Goal: Task Accomplishment & Management: Use online tool/utility

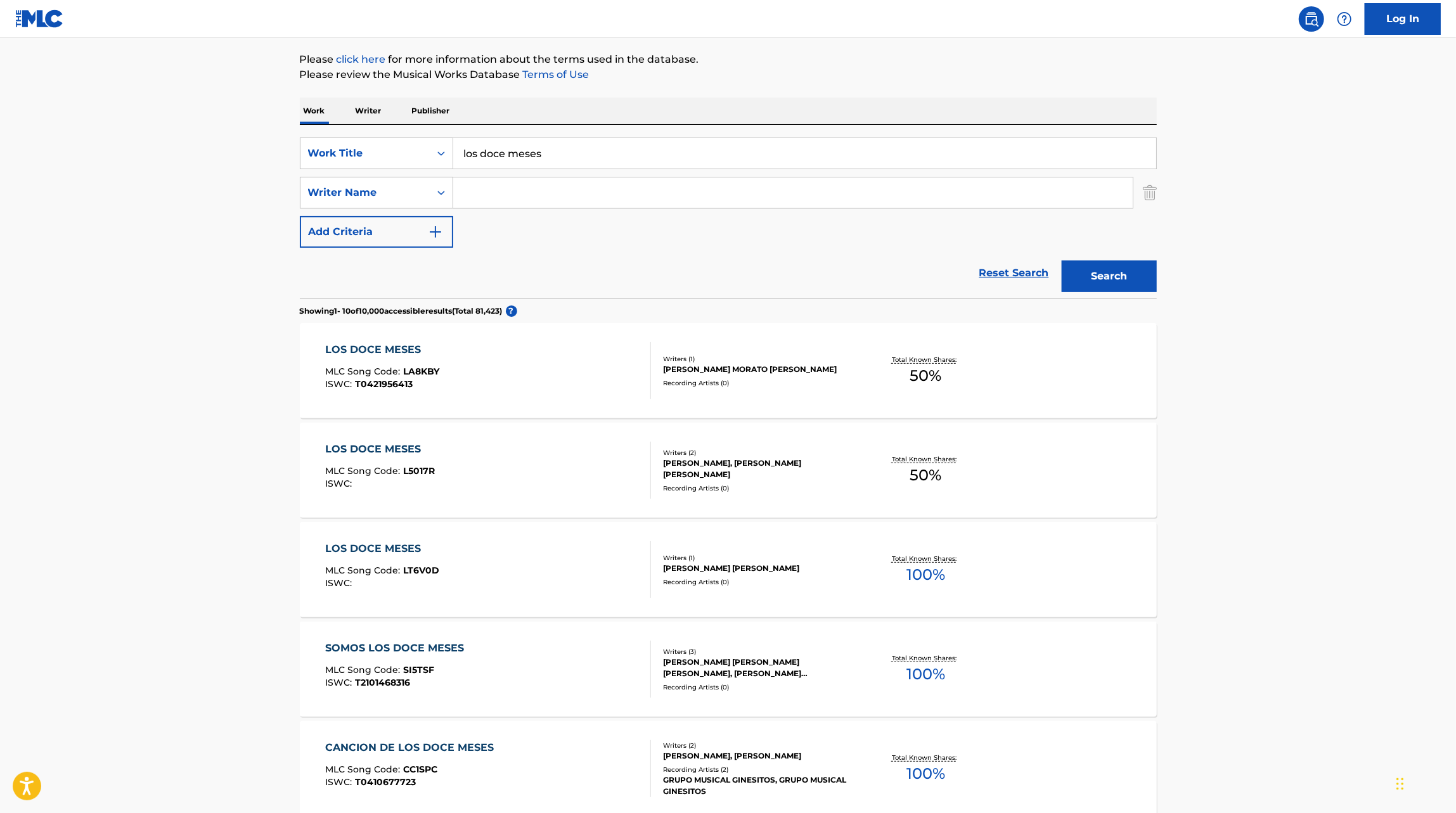
click at [606, 571] on div "LOS DOCE MESES MLC Song Code : LT6V0D ISWC :" at bounding box center [488, 569] width 326 height 57
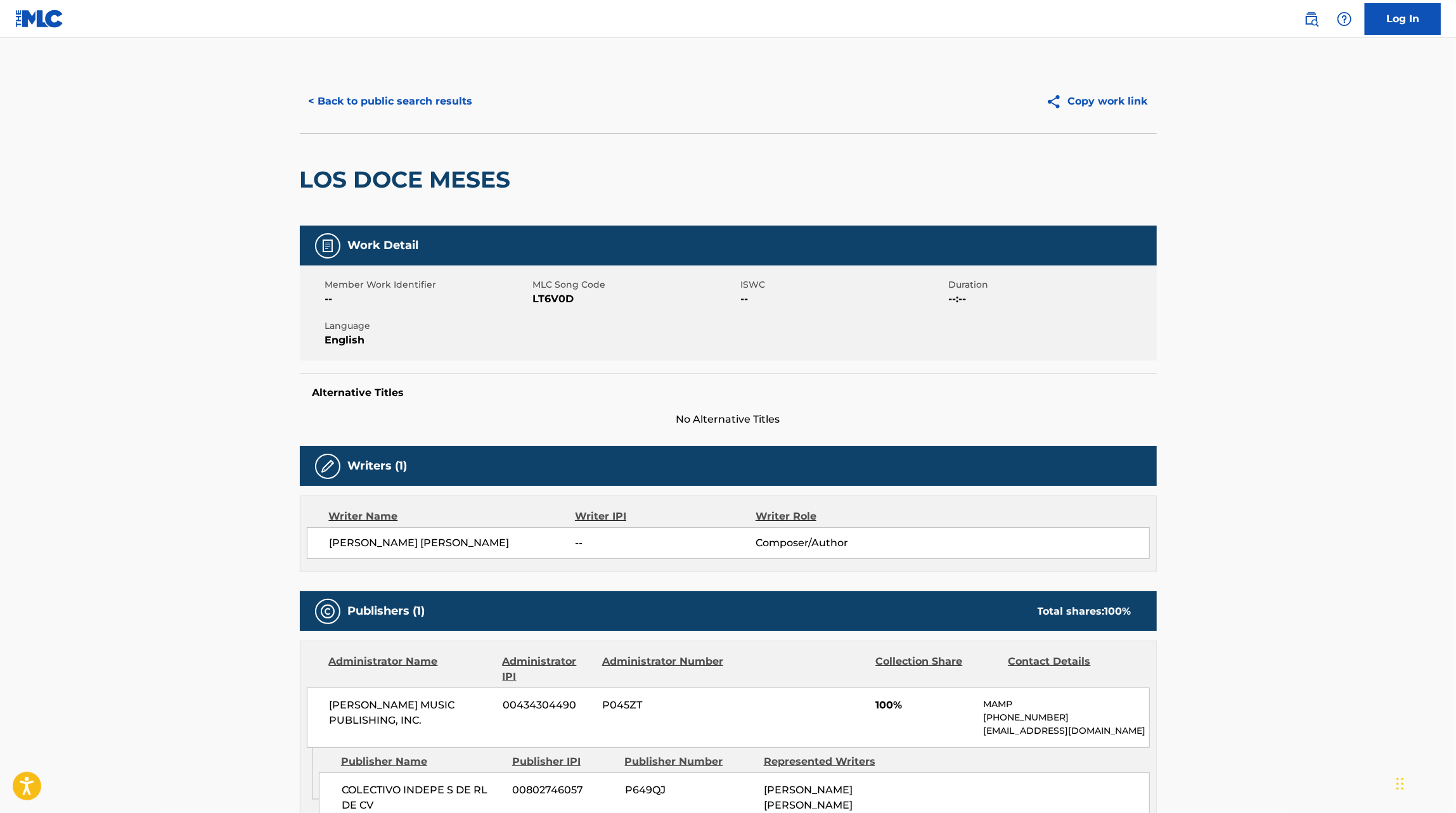
scroll to position [144, 0]
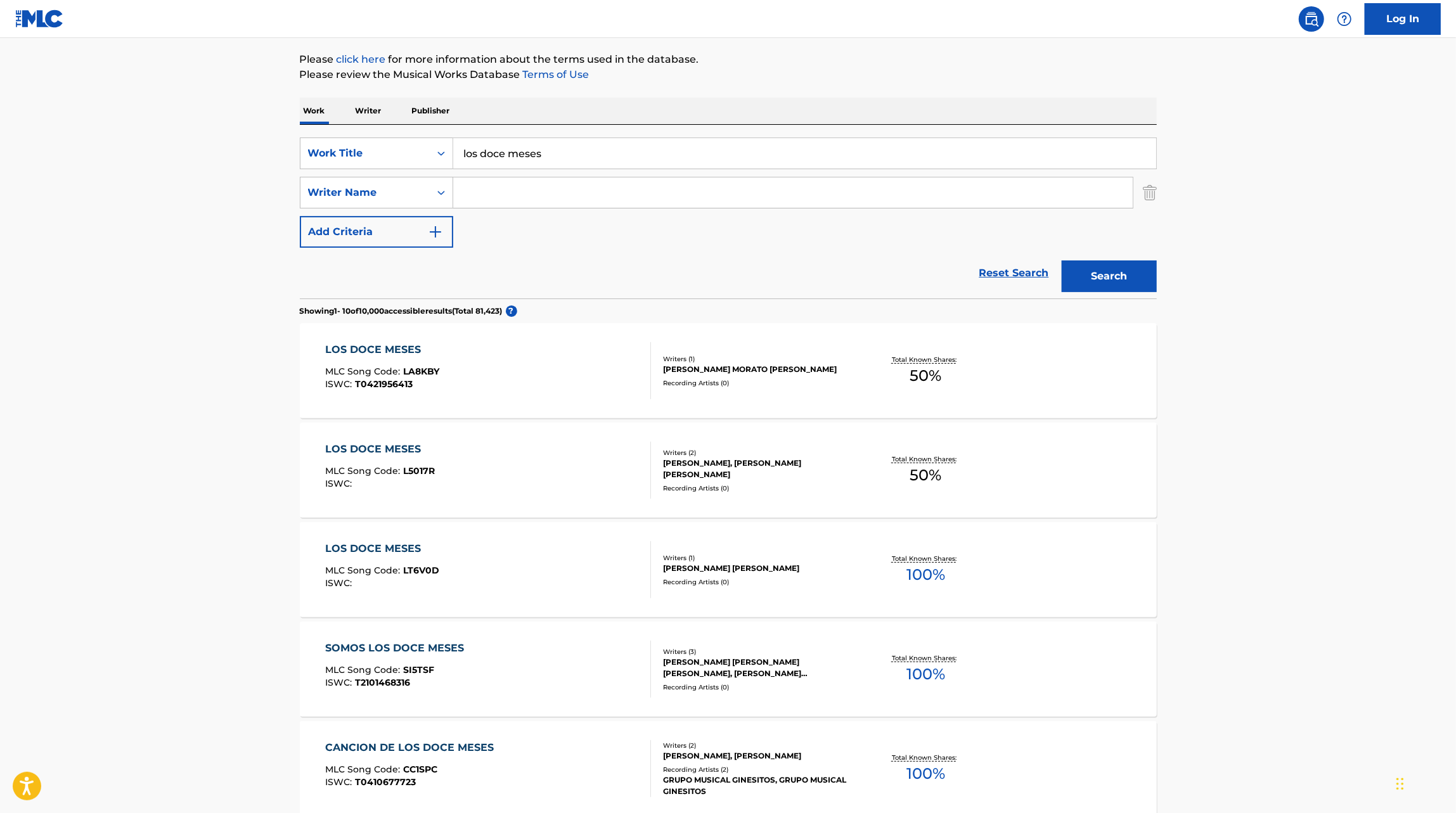
click at [530, 156] on input "los doce meses" at bounding box center [804, 153] width 703 height 30
type input "bugatti"
click at [1062, 260] on button "Search" at bounding box center [1109, 276] width 95 height 32
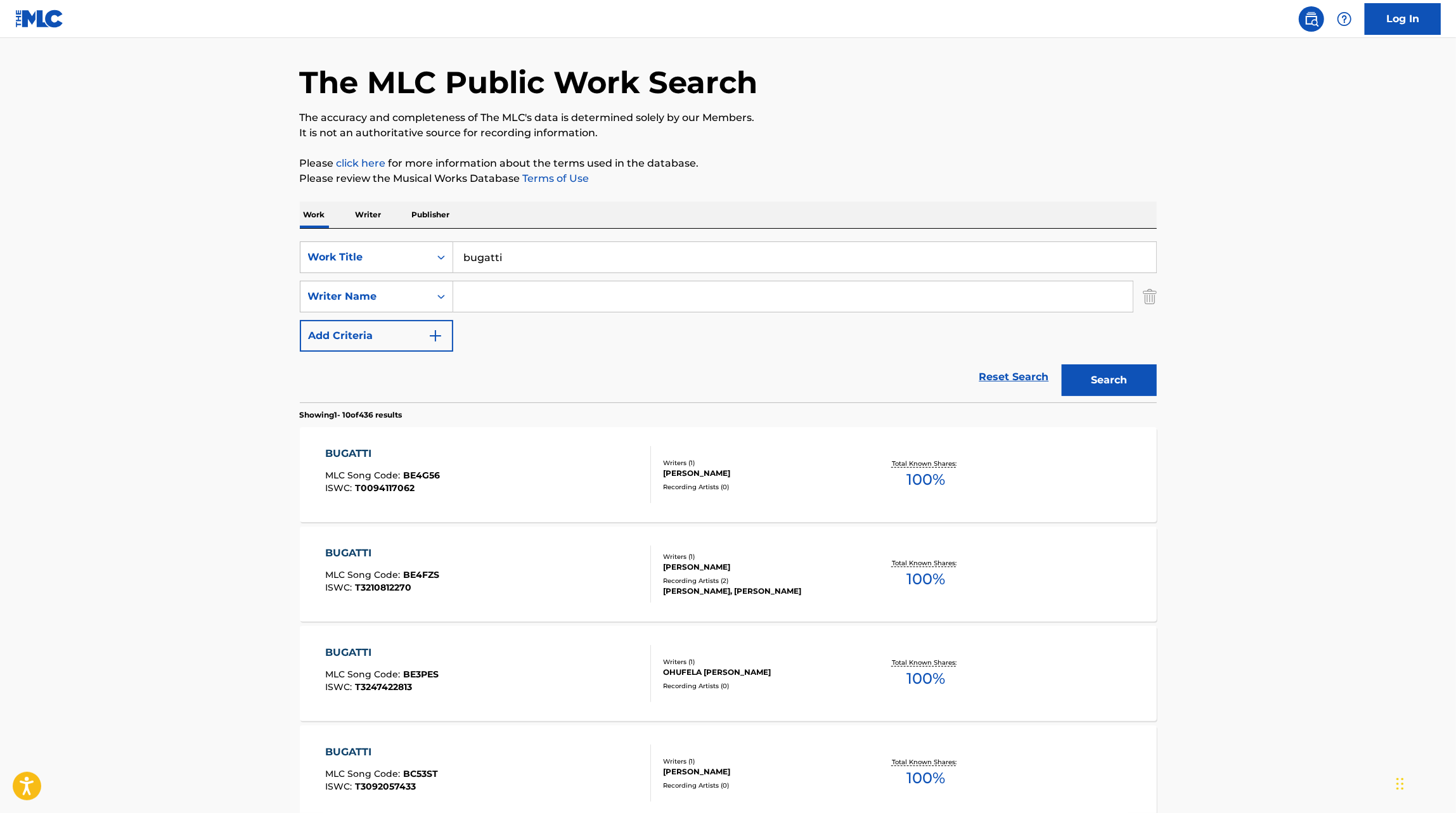
scroll to position [0, 0]
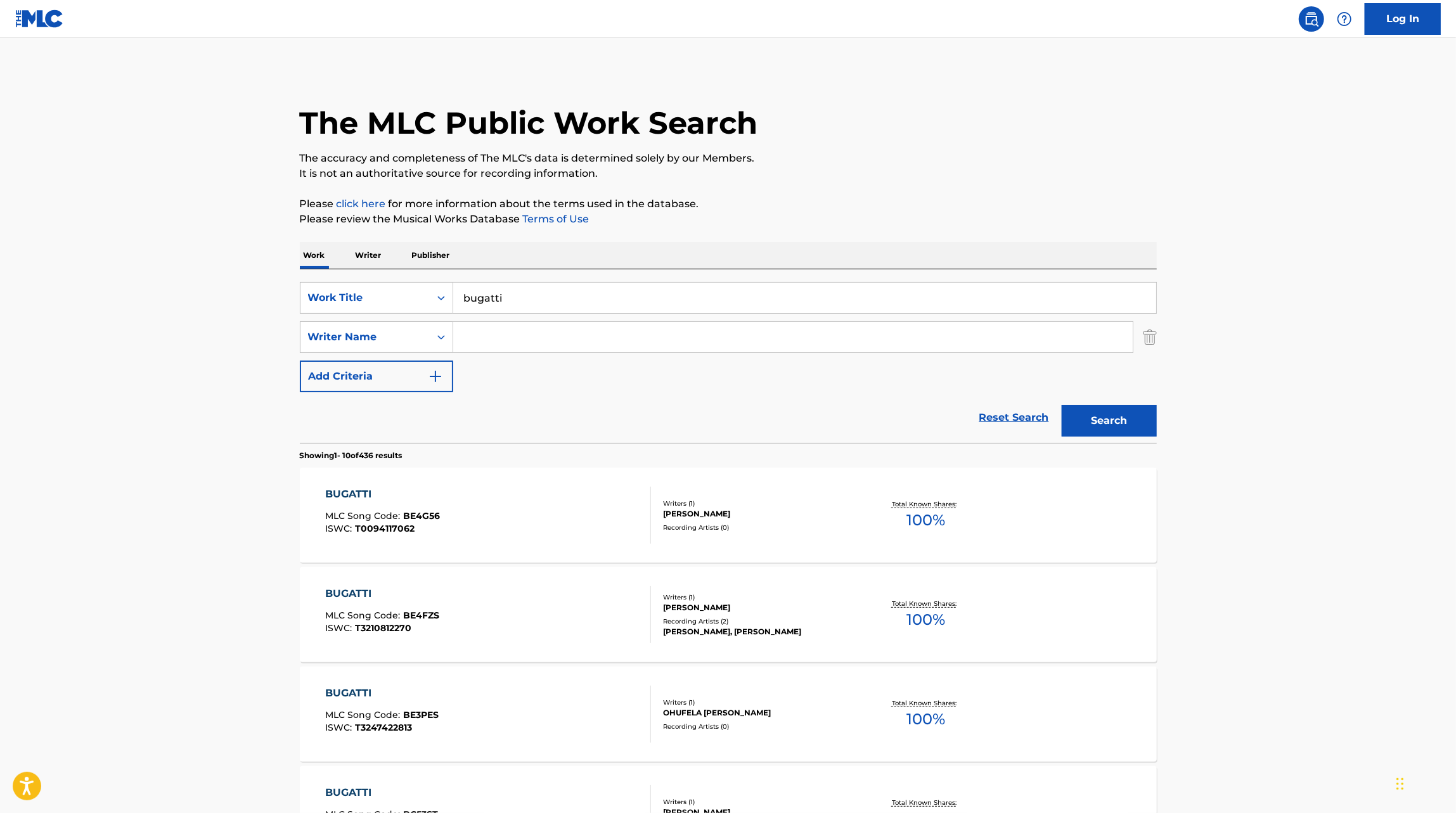
click at [588, 334] on input "Search Form" at bounding box center [793, 337] width 680 height 30
type input "belinda"
click at [1062, 405] on button "Search" at bounding box center [1109, 420] width 95 height 32
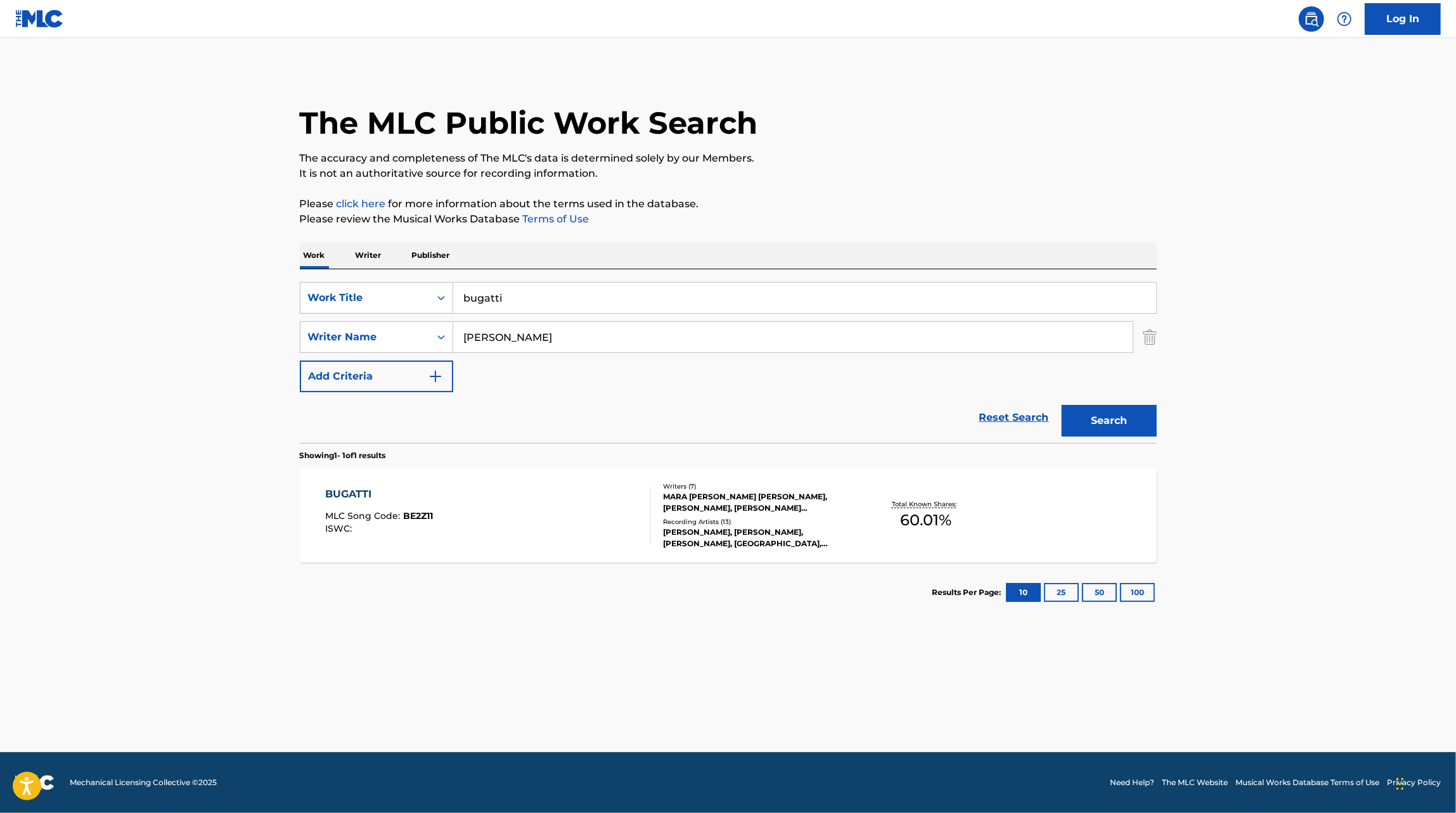
click at [589, 523] on div "BUGATTI MLC Song Code : BE2Z11 ISWC :" at bounding box center [488, 514] width 326 height 57
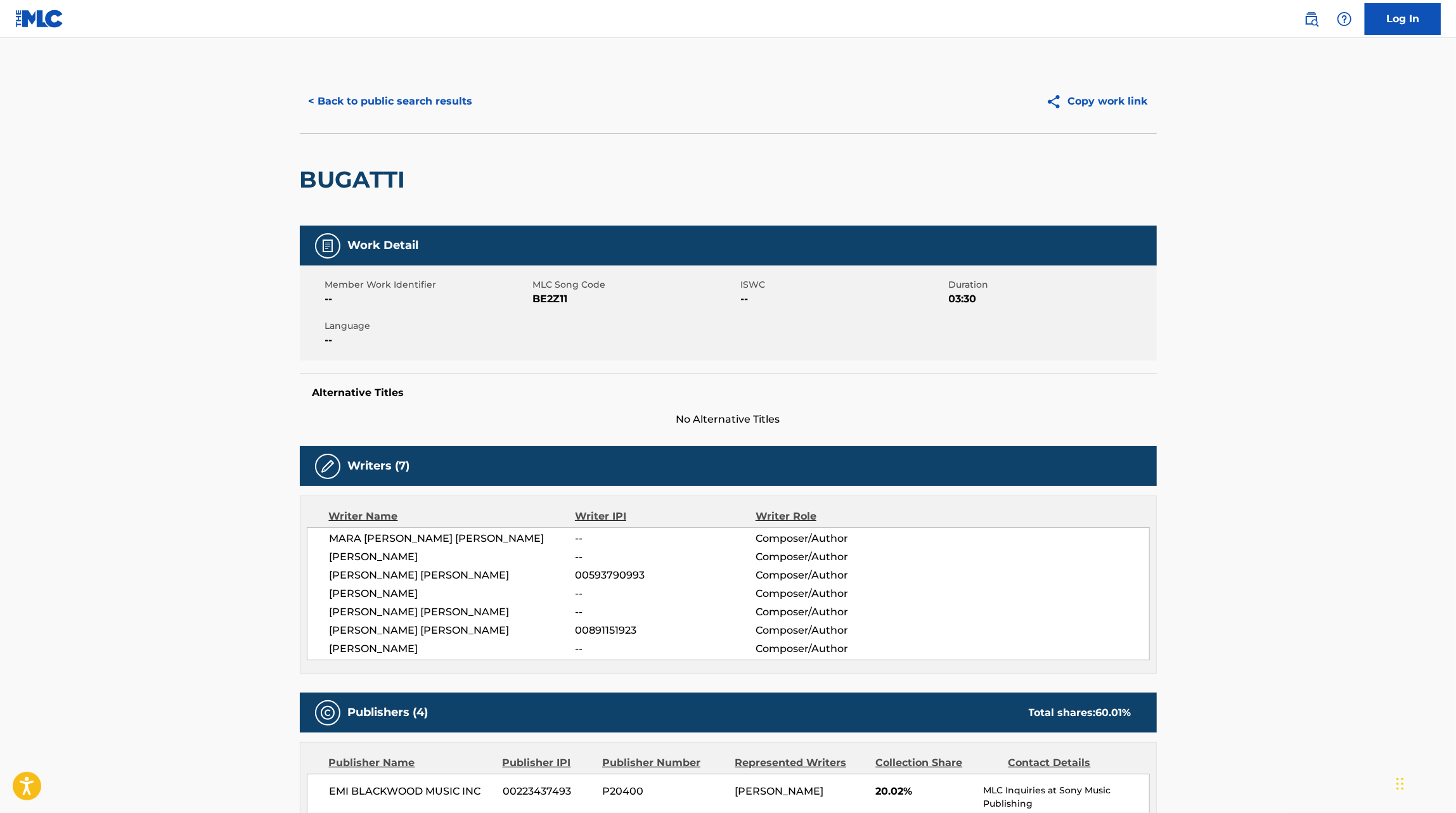
scroll to position [41, 0]
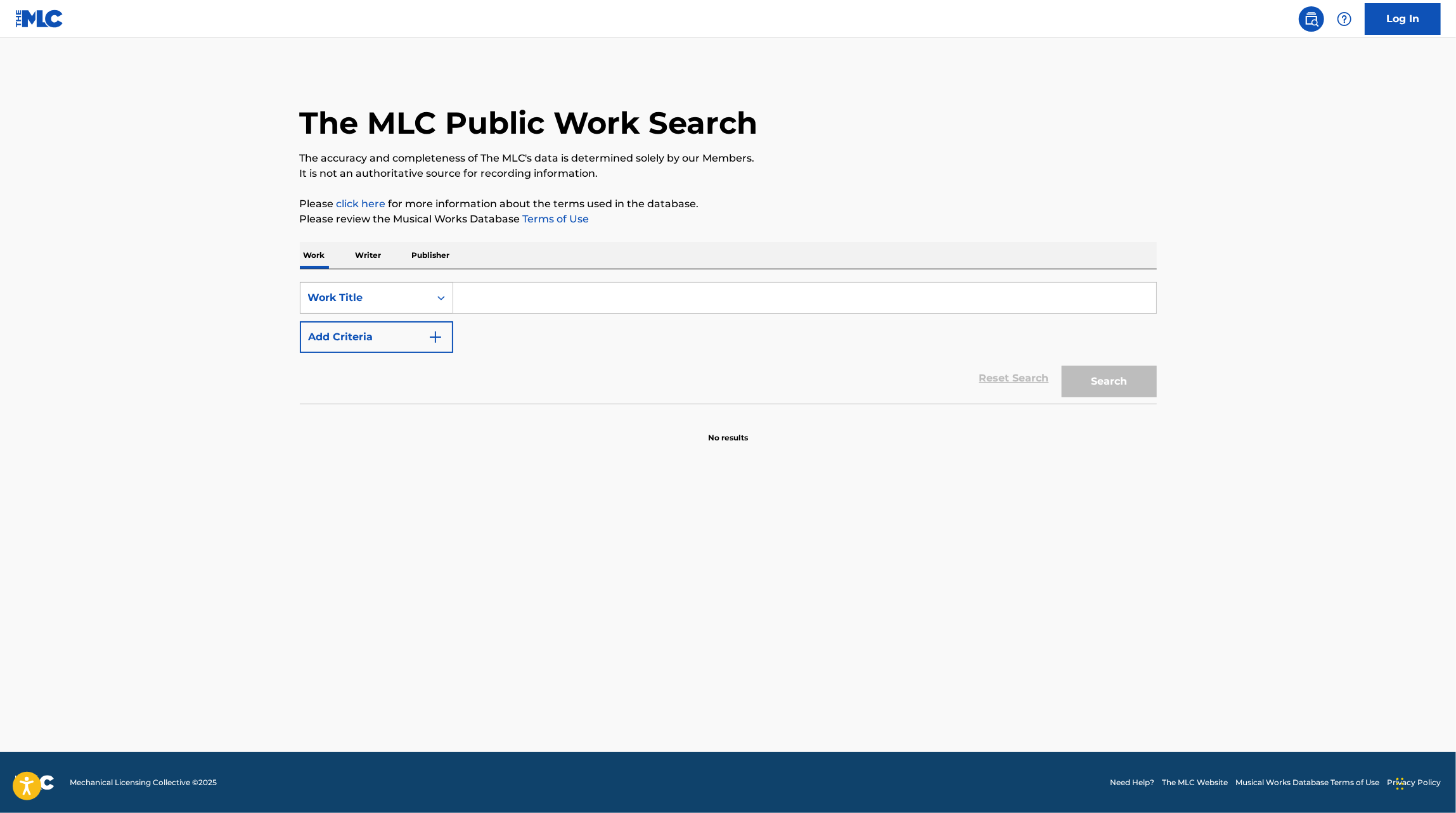
click at [430, 310] on div "Search Form" at bounding box center [441, 297] width 23 height 30
click at [874, 161] on p "The accuracy and completeness of The MLC's data is determined solely by our Mem…" at bounding box center [728, 158] width 857 height 15
click at [1399, 29] on link "Log In" at bounding box center [1402, 18] width 76 height 32
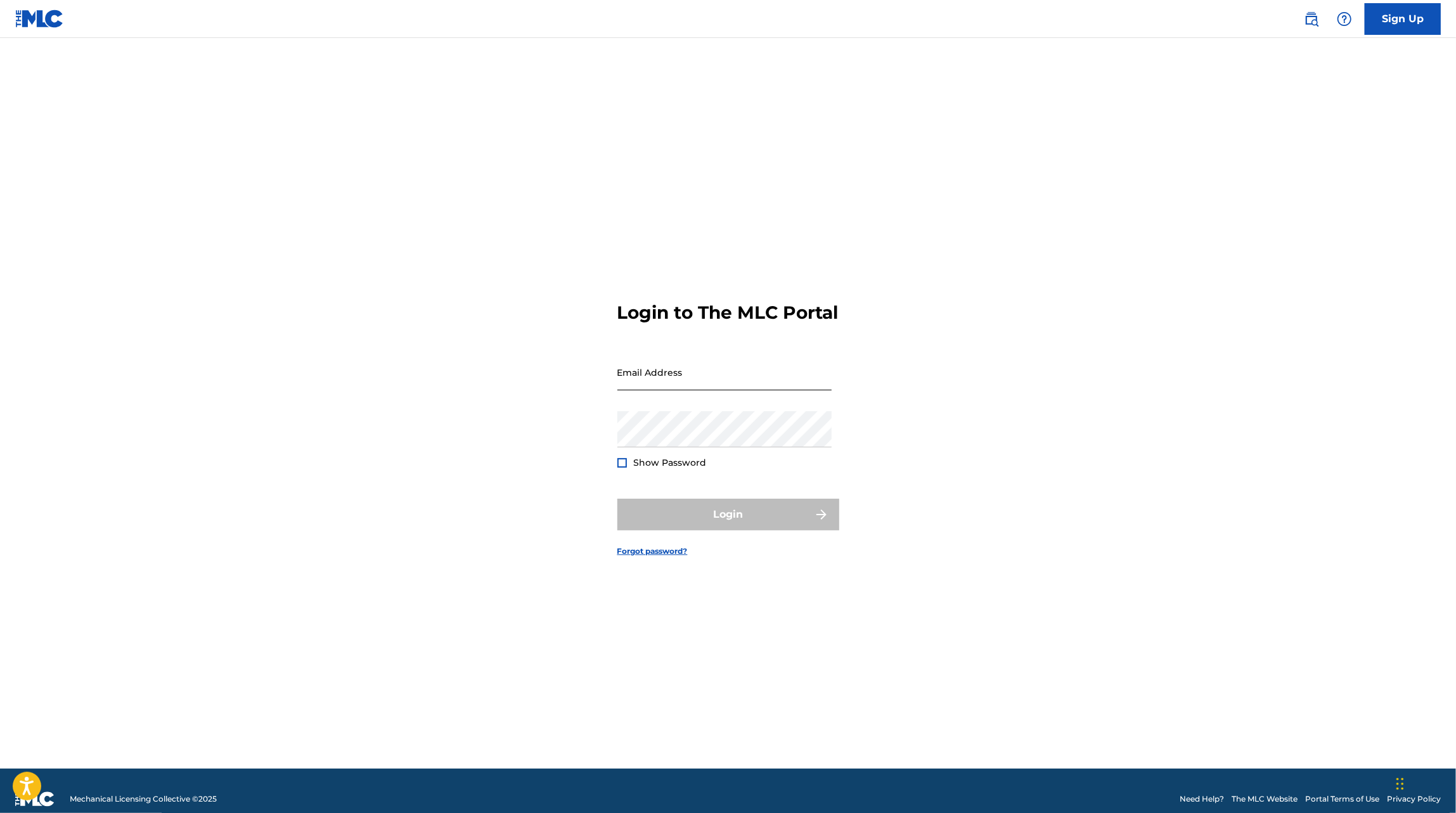
click at [797, 367] on input "Email Address" at bounding box center [724, 372] width 215 height 36
type input "[EMAIL_ADDRESS][DOMAIN_NAME]"
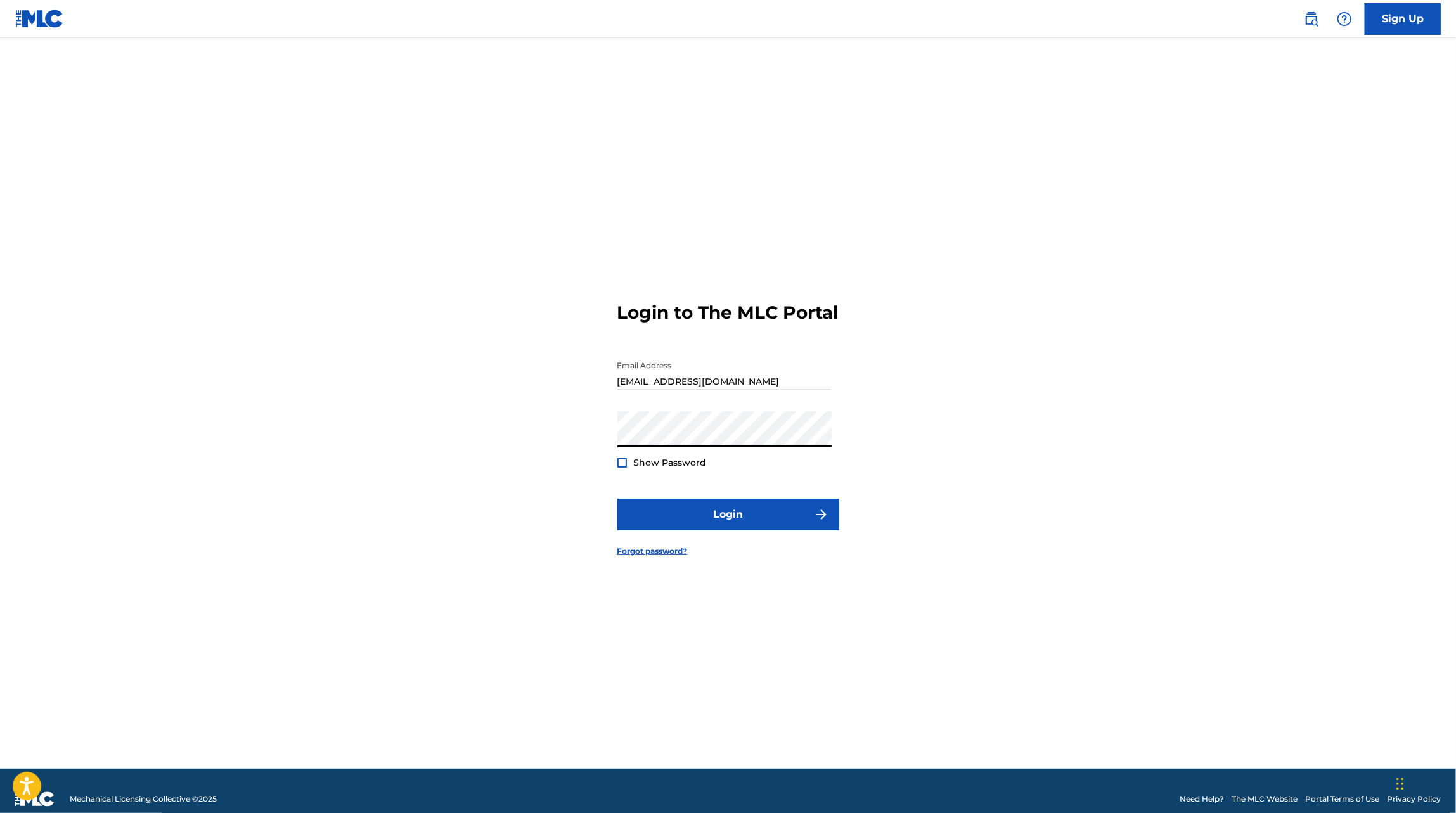
click at [617, 499] on button "Login" at bounding box center [728, 514] width 222 height 32
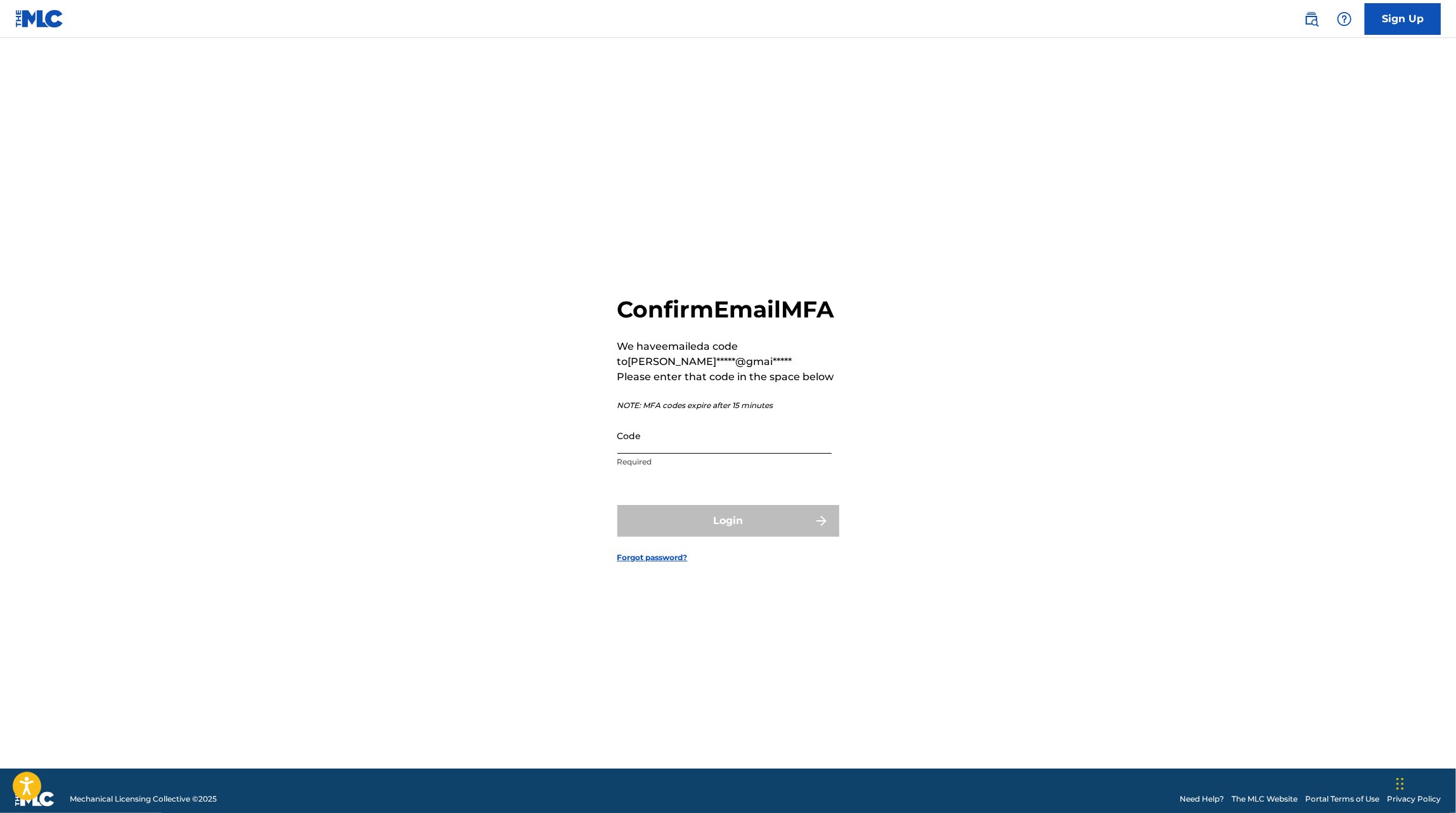
click at [659, 436] on input "Code" at bounding box center [724, 436] width 215 height 36
paste input "815394"
type input "815394"
click at [676, 552] on form "Confirm Email MFA We have emailed a code to [PERSON_NAME]*****@gmai***** Please…" at bounding box center [728, 419] width 222 height 699
click at [678, 537] on button "Login" at bounding box center [728, 520] width 222 height 32
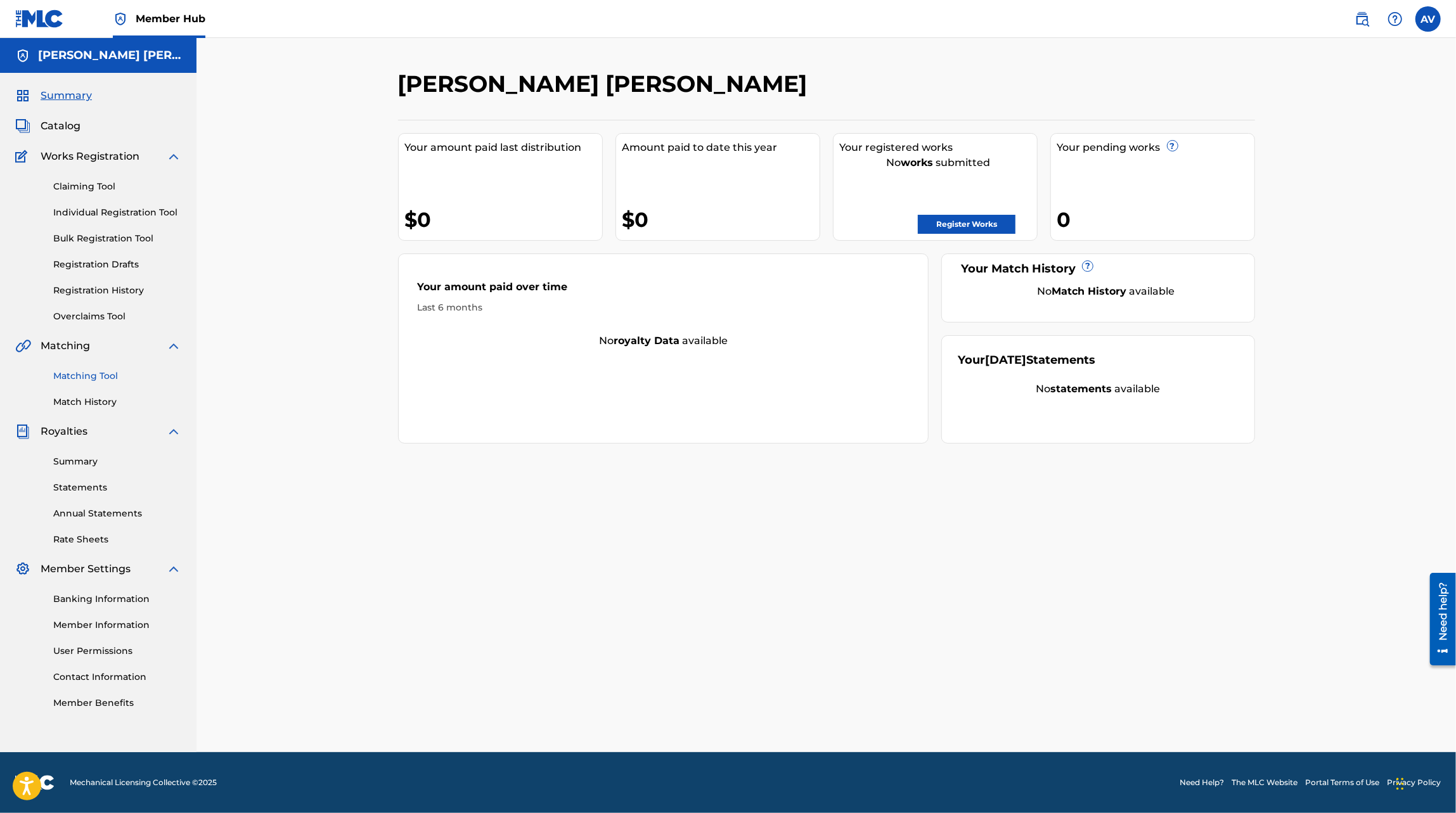
click at [97, 374] on link "Matching Tool" at bounding box center [117, 376] width 128 height 13
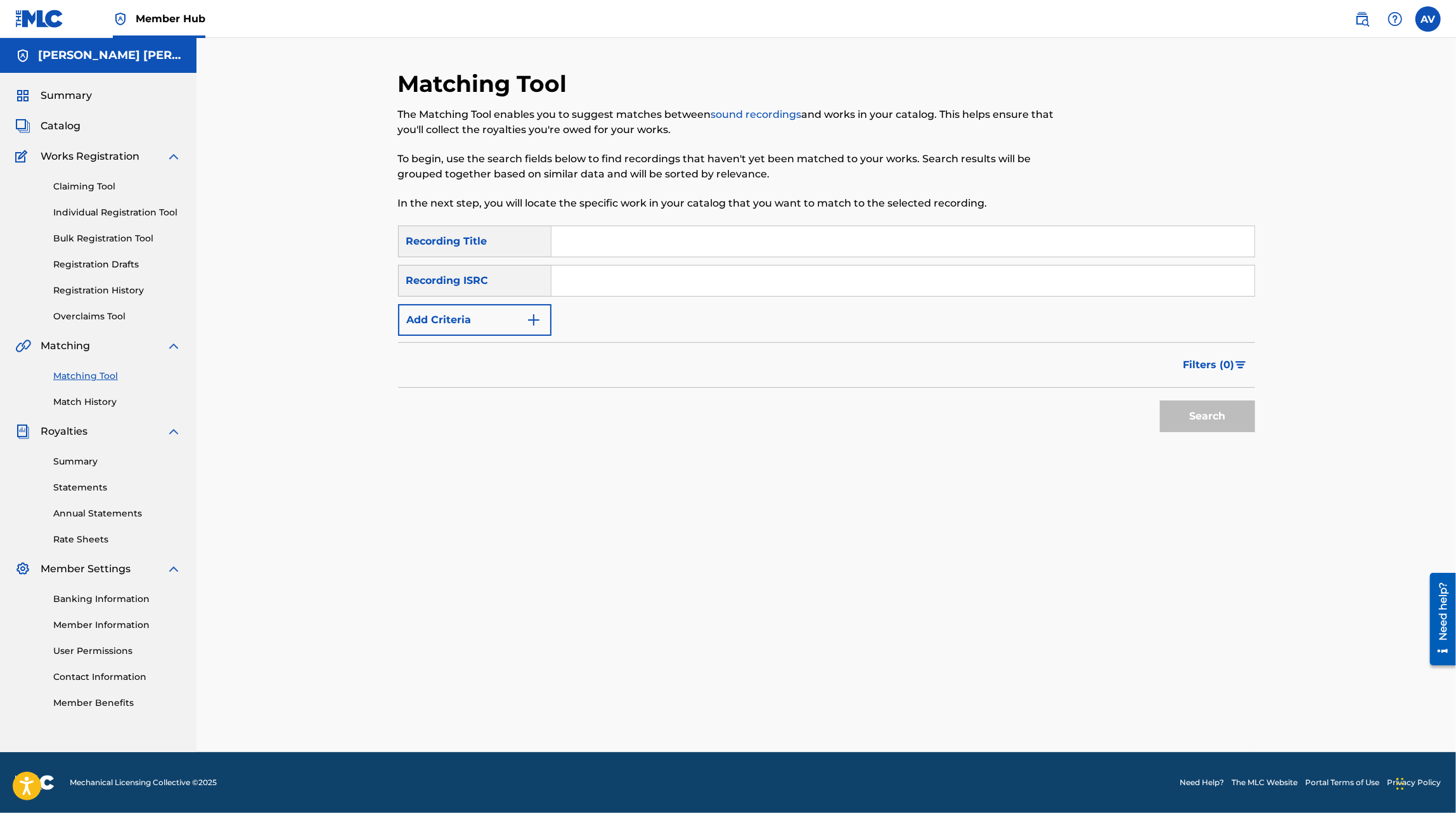
click at [585, 240] on input "Search Form" at bounding box center [902, 241] width 703 height 30
click at [473, 228] on div "Recording Title" at bounding box center [475, 241] width 153 height 32
click at [501, 323] on button "Add Criteria" at bounding box center [475, 320] width 153 height 32
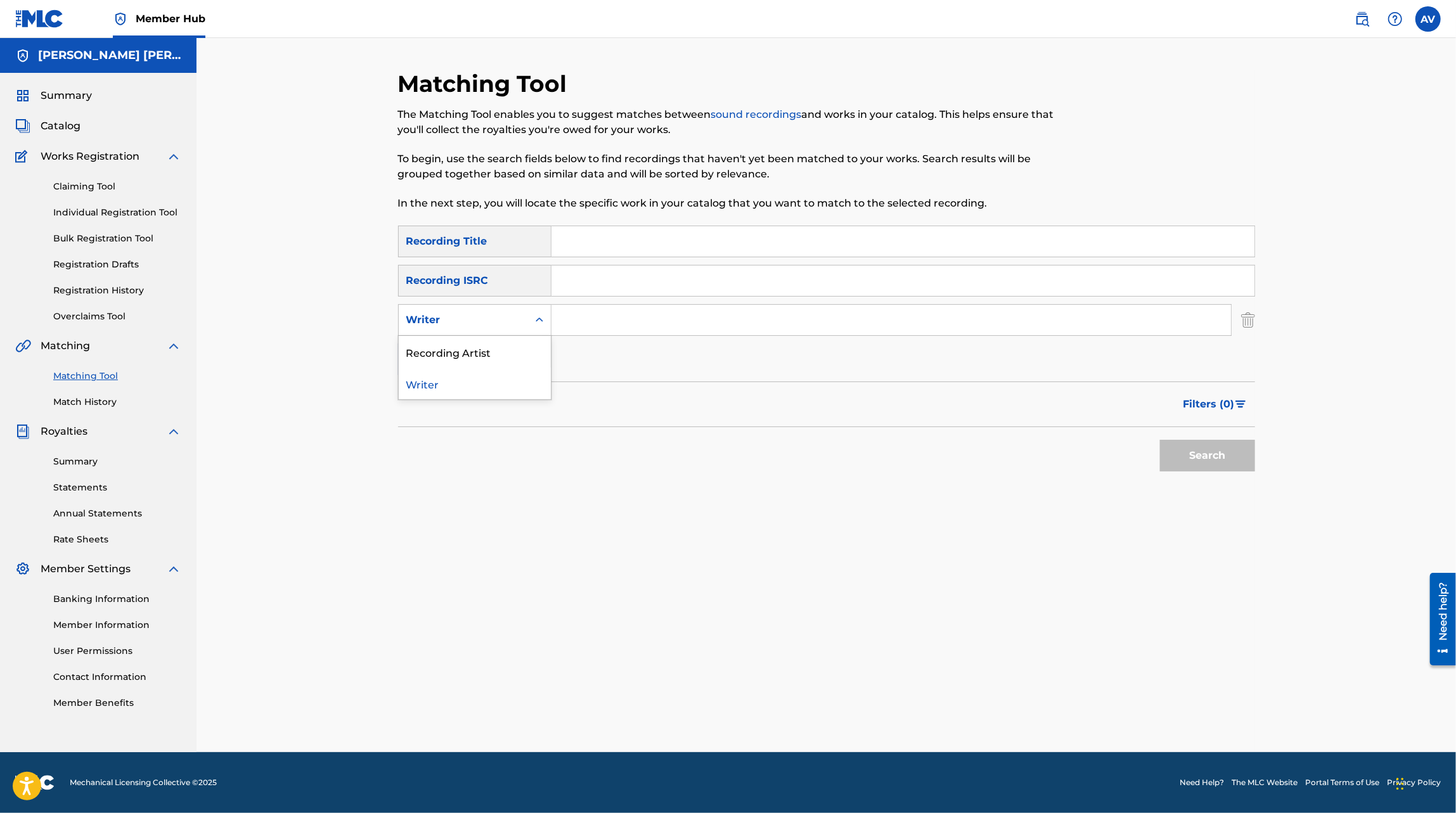
click at [514, 327] on div "Writer" at bounding box center [463, 320] width 114 height 15
click at [509, 354] on div "Recording Artist" at bounding box center [475, 352] width 152 height 32
click at [604, 310] on input "Search Form" at bounding box center [891, 319] width 680 height 30
click at [1160, 440] on button "Search" at bounding box center [1207, 456] width 95 height 32
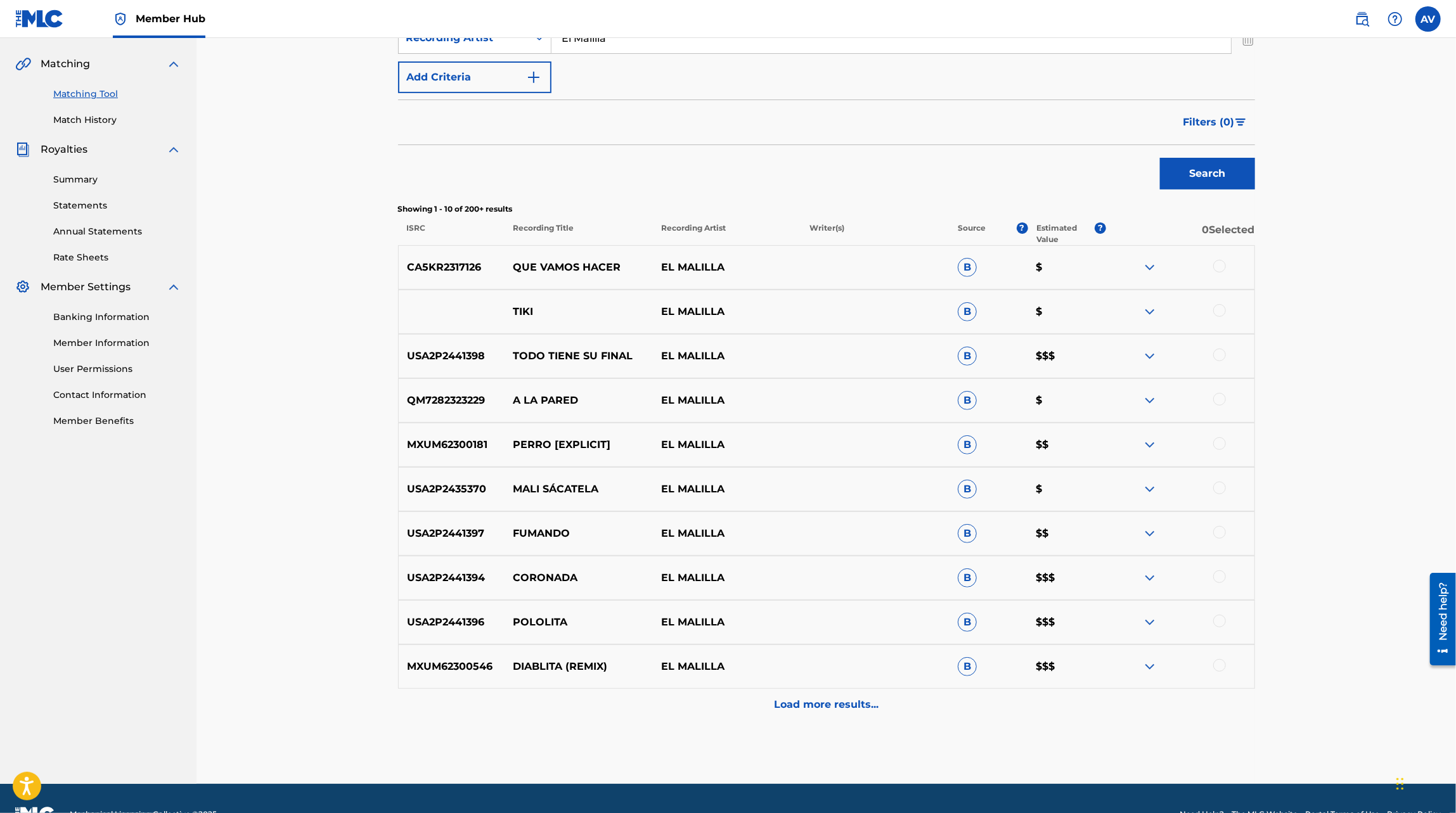
scroll to position [313, 0]
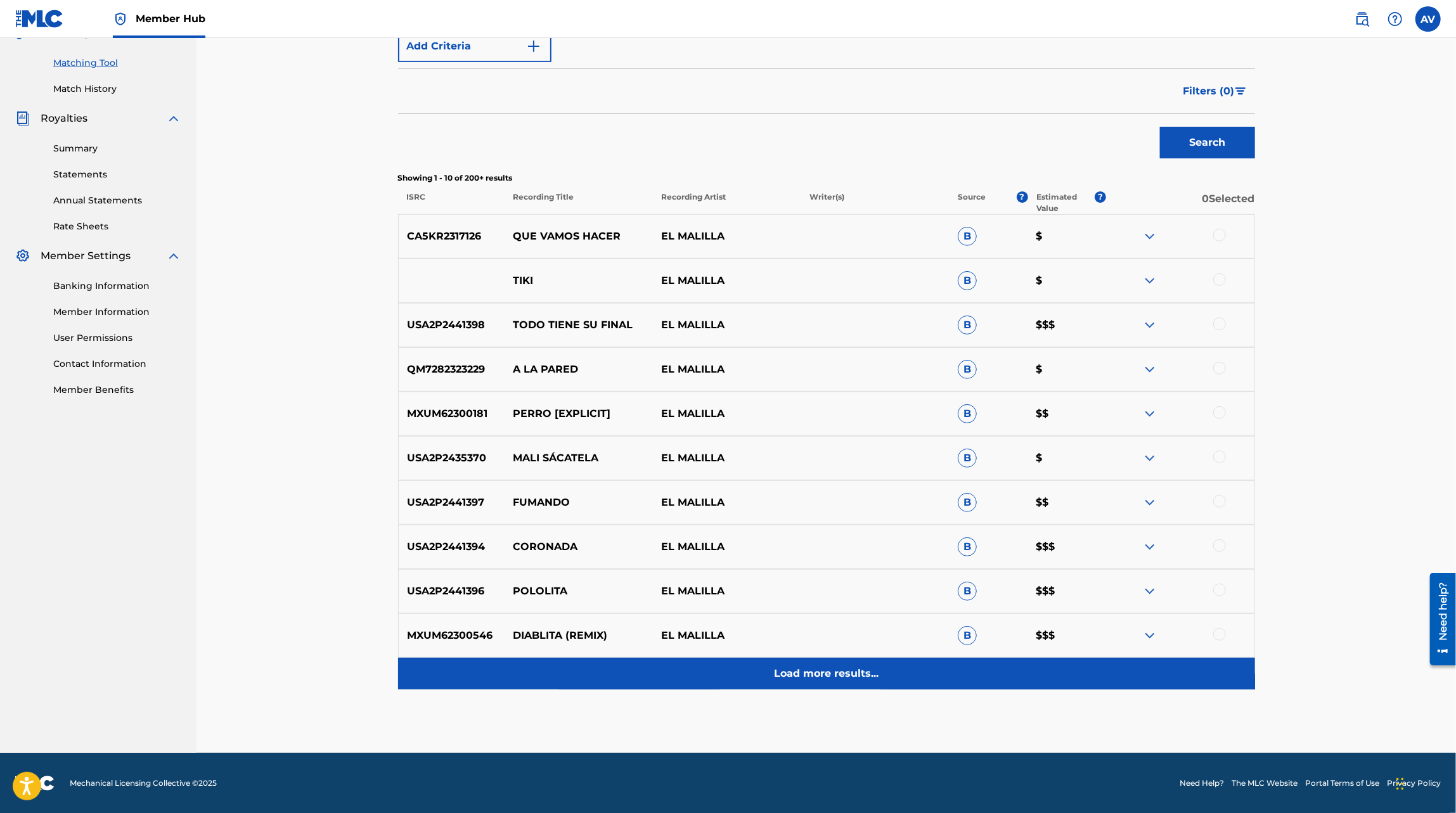
click at [888, 663] on div "Load more results..." at bounding box center [826, 673] width 857 height 32
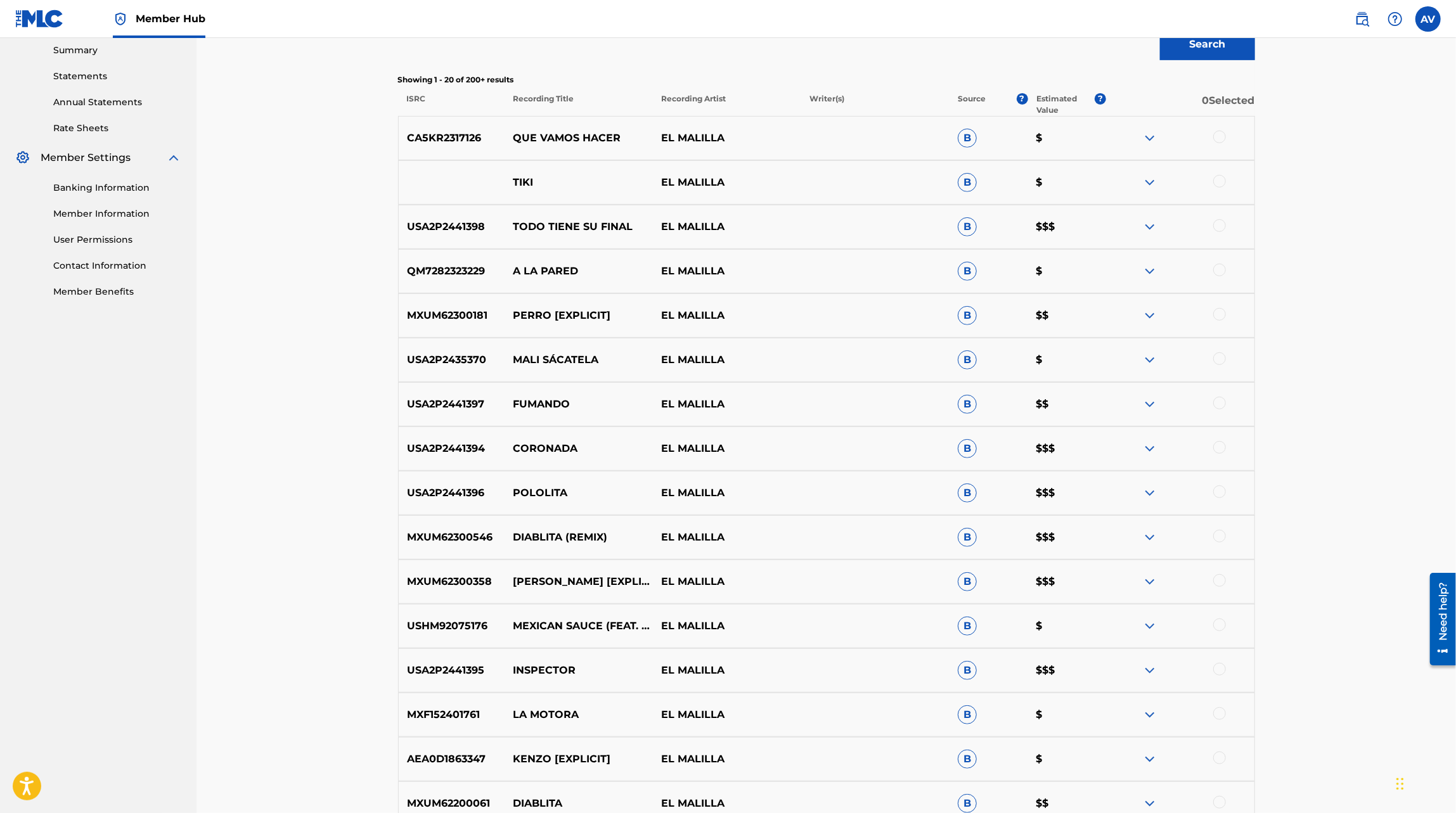
scroll to position [411, 0]
click at [1159, 310] on div at bounding box center [1180, 316] width 148 height 15
click at [1152, 315] on img at bounding box center [1149, 316] width 15 height 15
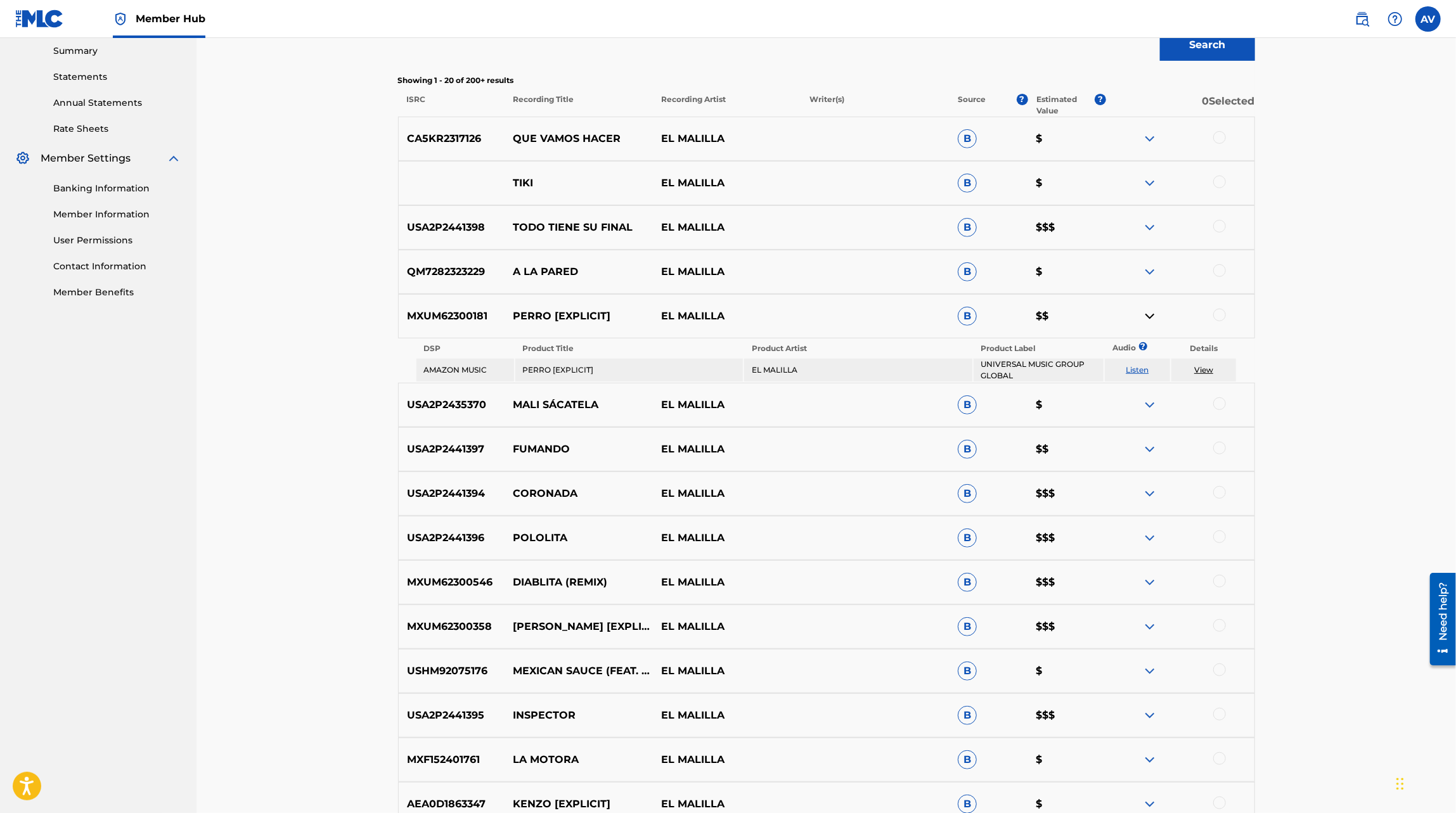
click at [1148, 310] on img at bounding box center [1149, 316] width 15 height 15
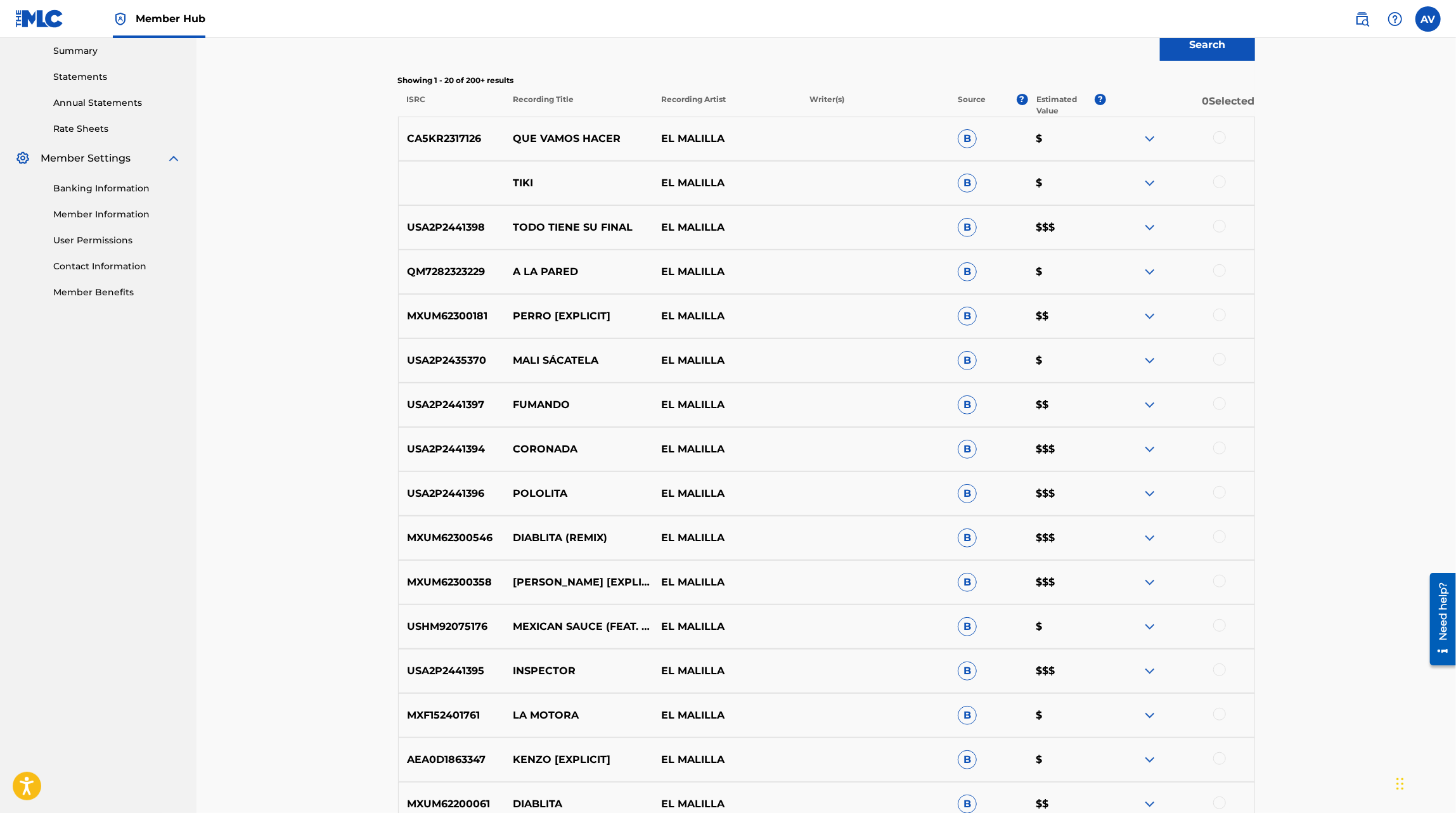
click at [1154, 225] on img at bounding box center [1149, 227] width 15 height 15
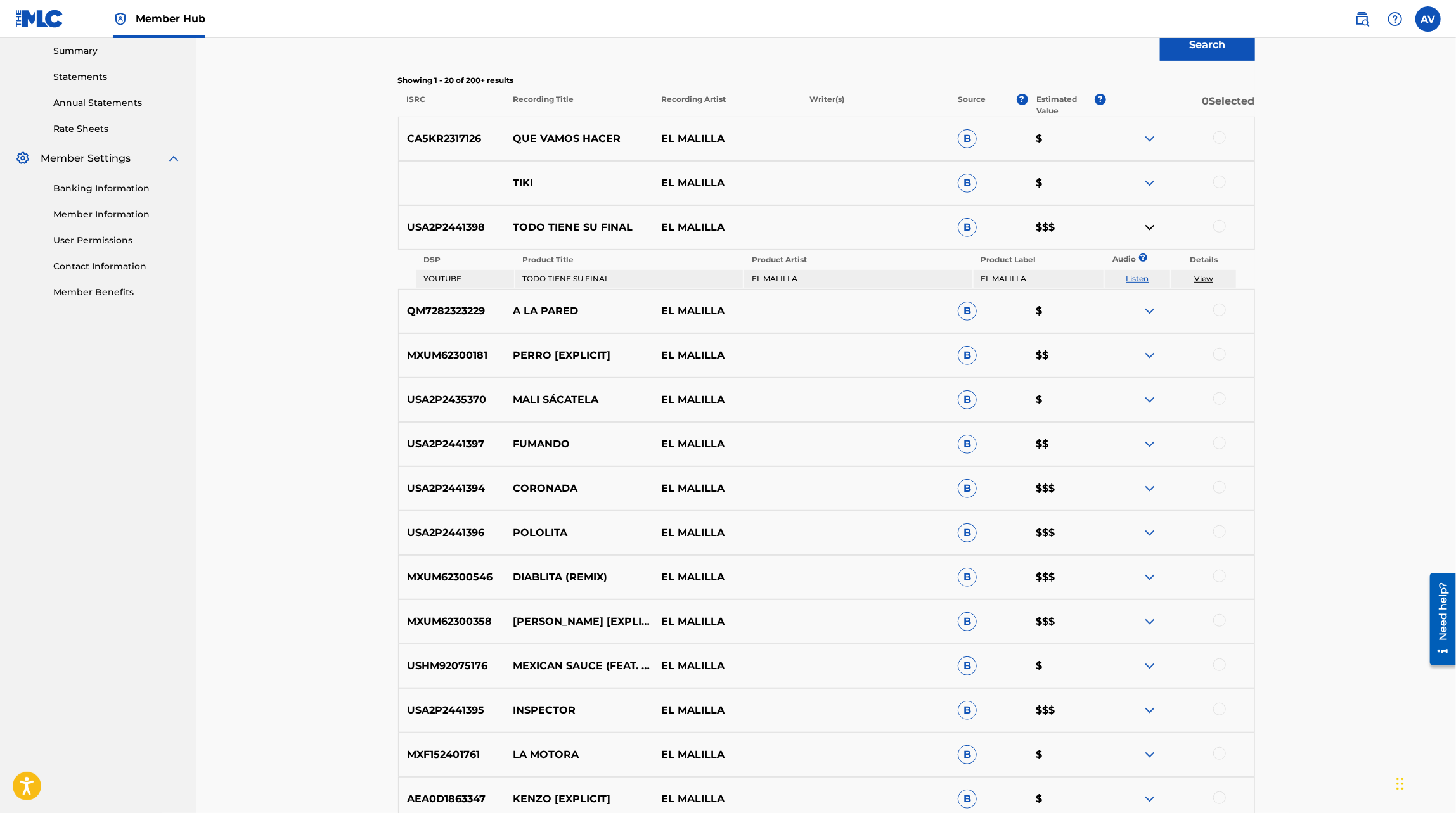
click at [1149, 182] on img at bounding box center [1149, 183] width 15 height 15
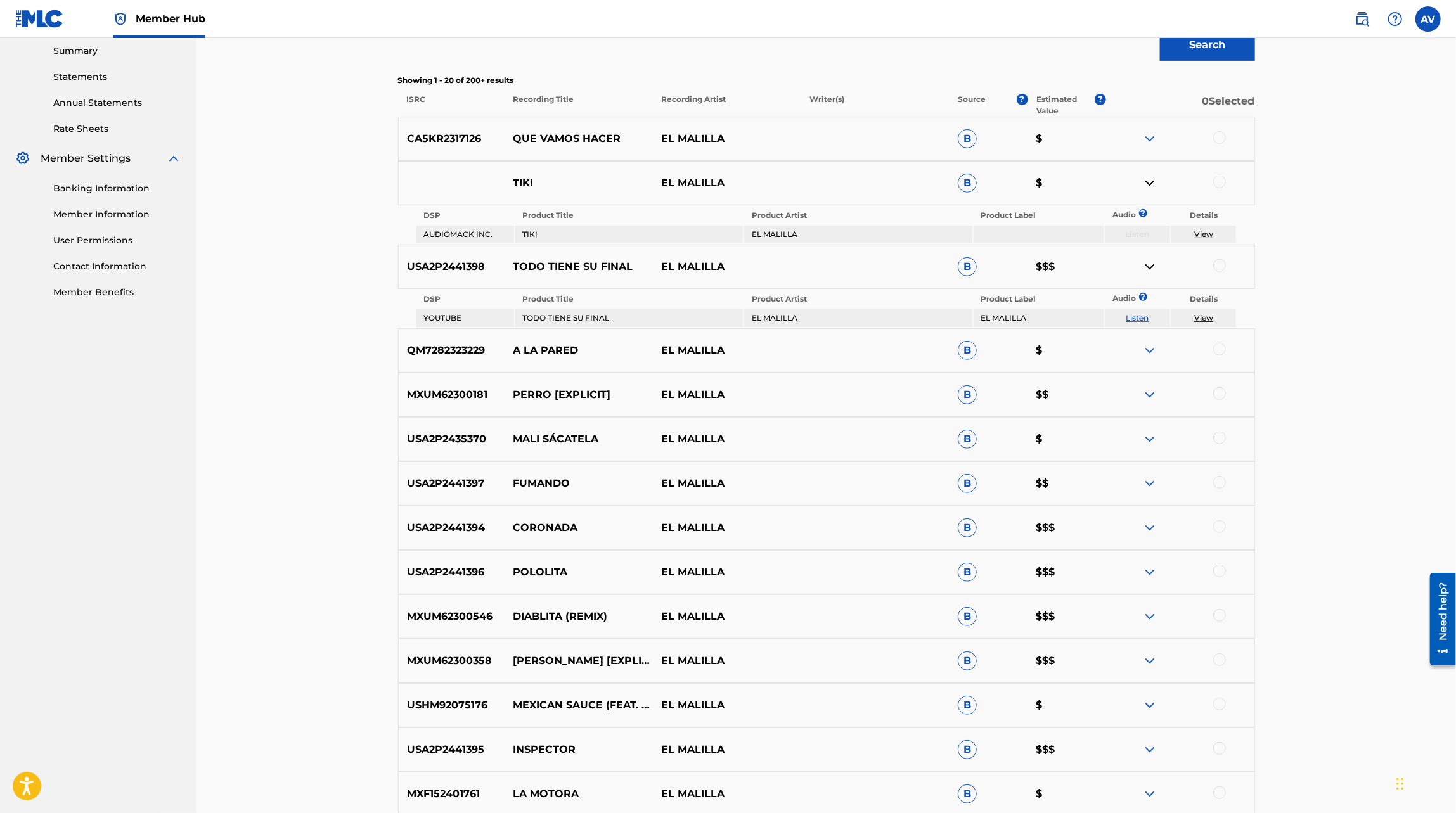
click at [1143, 129] on div "CA5KR2317126 QUE VAMOS HACER EL MALILLA B $" at bounding box center [826, 139] width 857 height 44
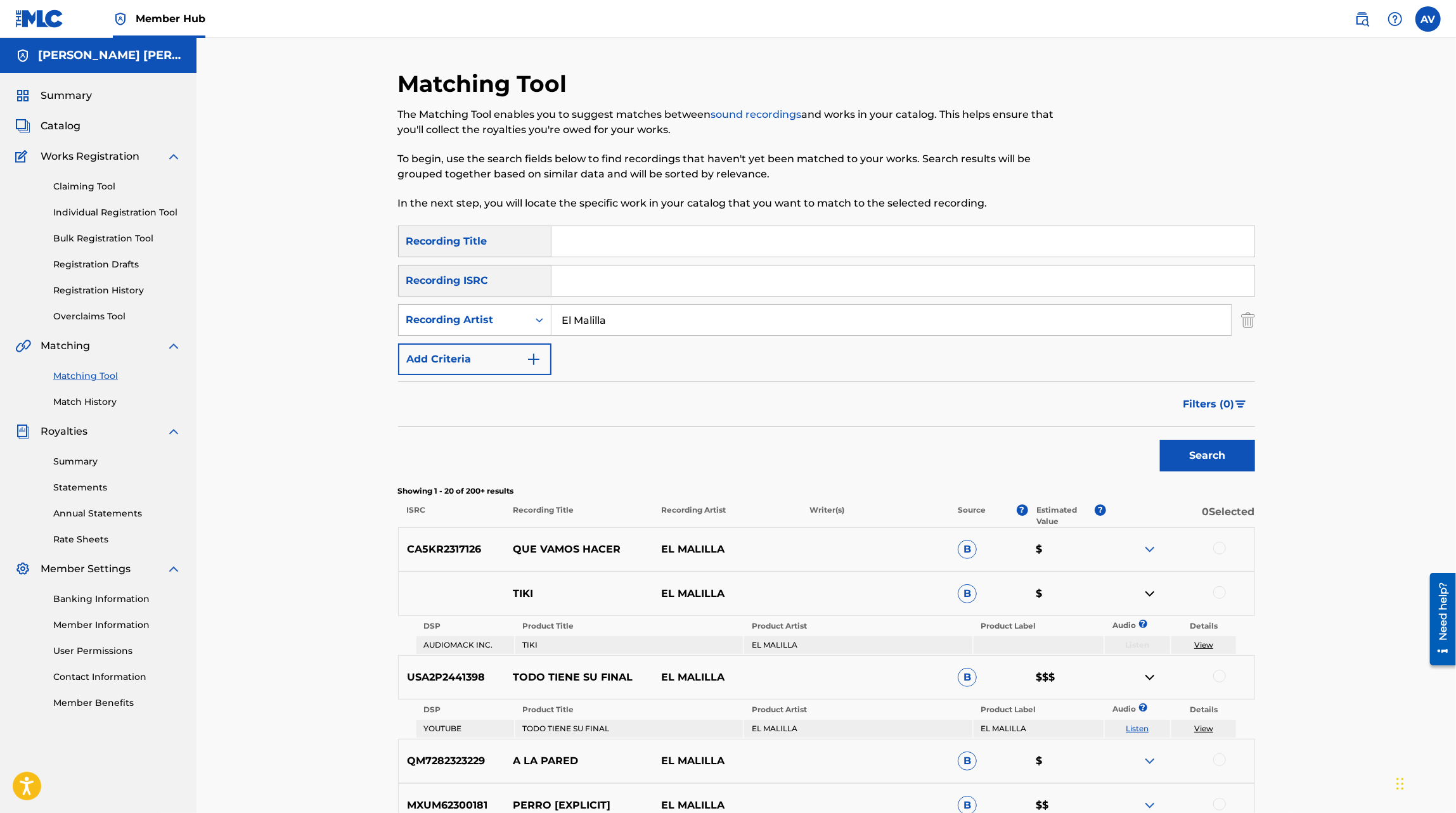
click at [615, 327] on input "El Malilla" at bounding box center [891, 319] width 680 height 30
type input "Grupo [PERSON_NAME]"
click at [1160, 440] on button "Search" at bounding box center [1207, 456] width 95 height 32
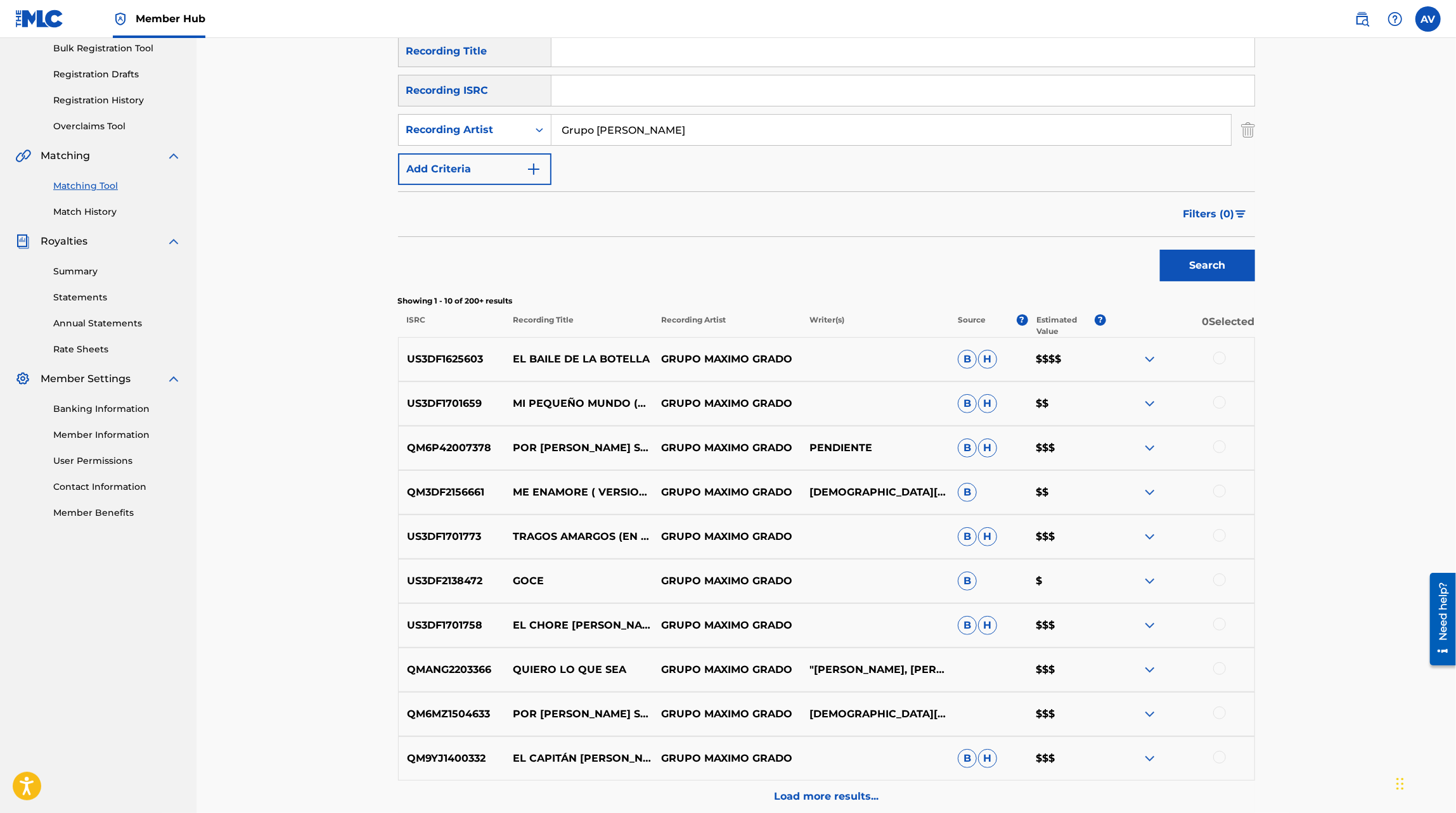
scroll to position [203, 0]
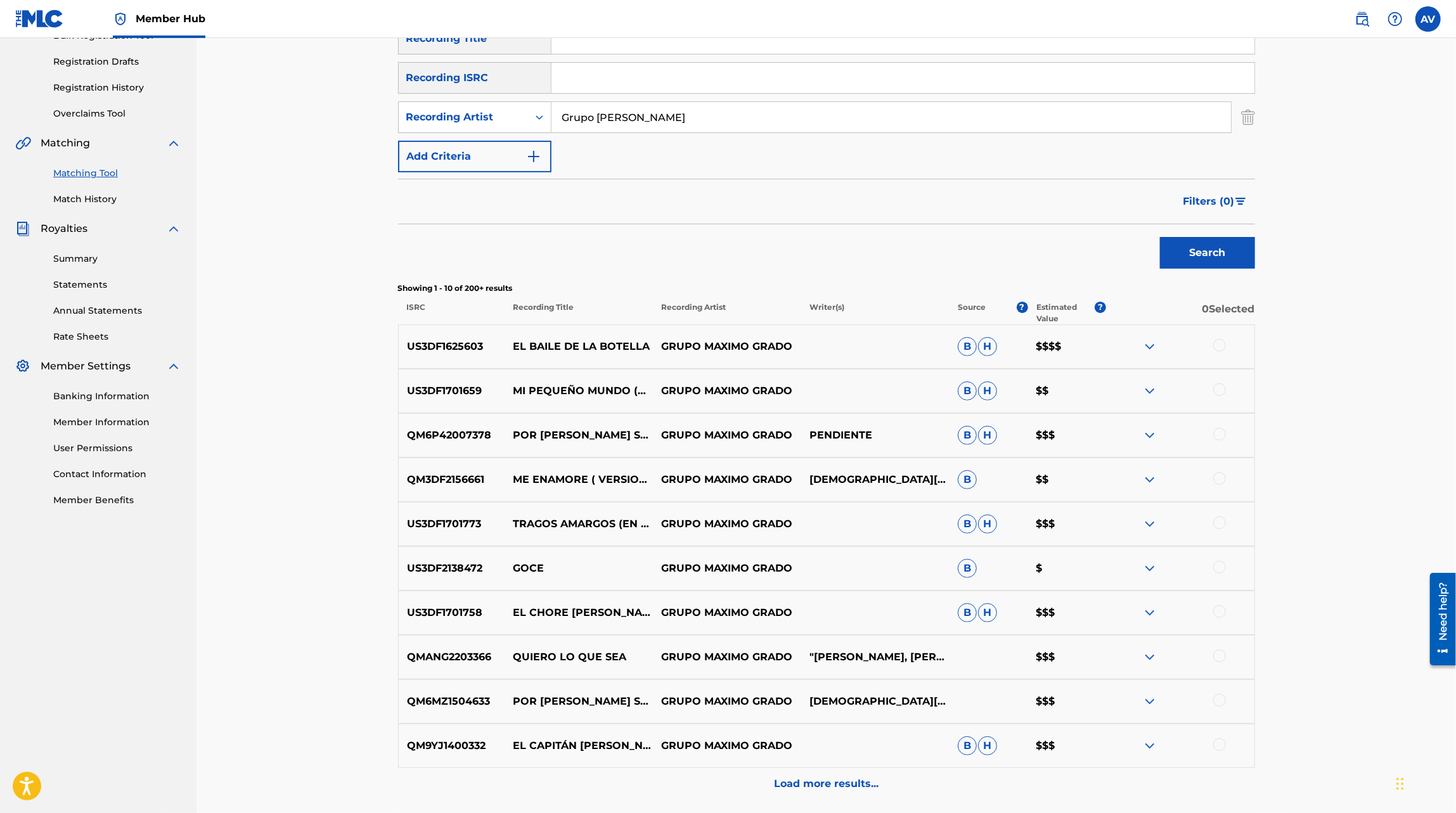
click at [613, 349] on p "EL BAILE DE LA BOTELLA" at bounding box center [578, 346] width 148 height 15
copy p "EL BAILE DE LA BOTELLA"
click at [420, 355] on div "US3DF1625603 EL BAILE DE LA BOTELLA GRUPO [PERSON_NAME] [PERSON_NAME] $$$$" at bounding box center [826, 346] width 857 height 44
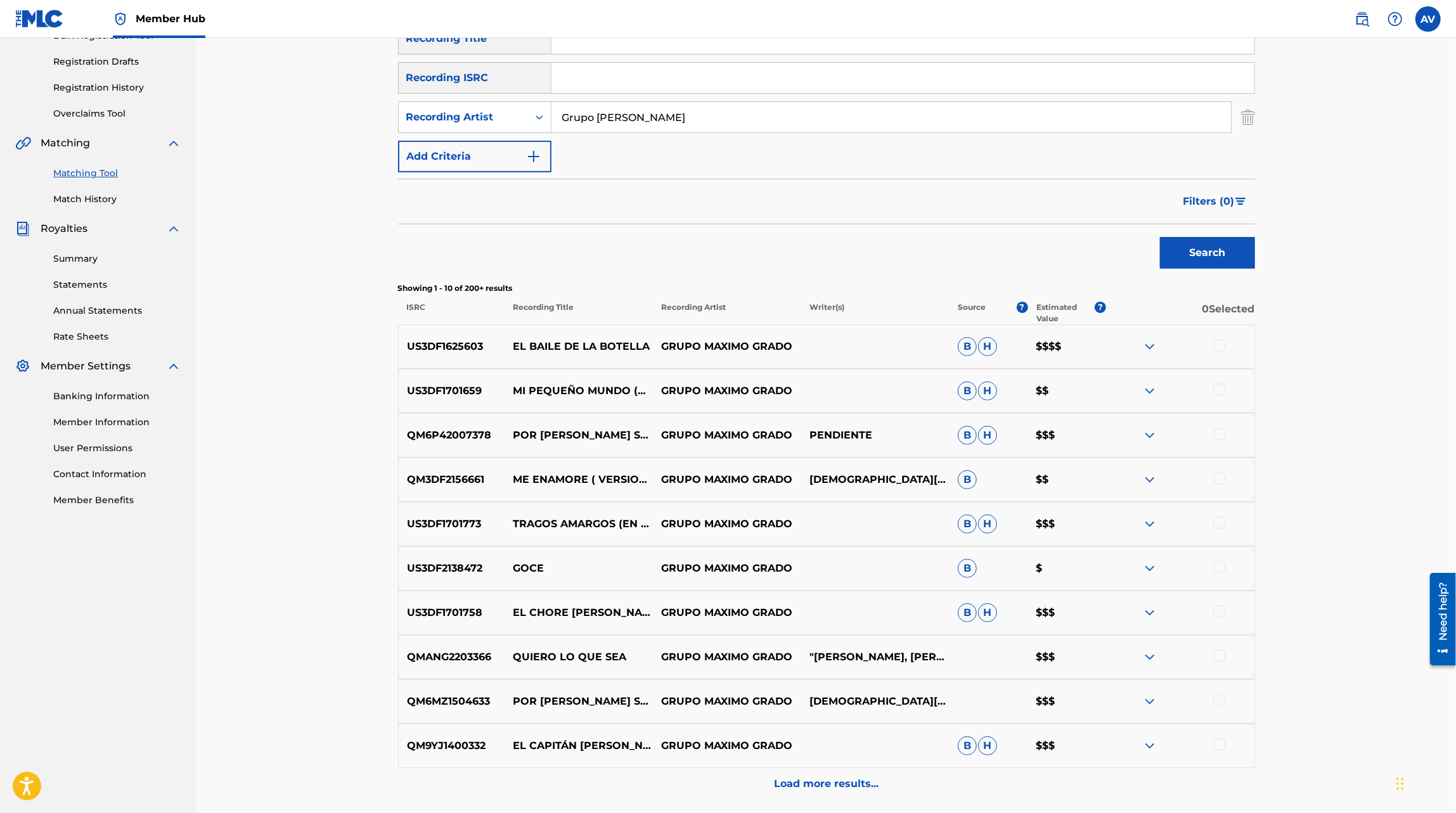
click at [420, 355] on div "US3DF1625603 EL BAILE DE LA BOTELLA GRUPO [PERSON_NAME] [PERSON_NAME] $$$$" at bounding box center [826, 346] width 857 height 44
click at [420, 347] on p "US3DF1625603" at bounding box center [452, 346] width 106 height 15
copy p "US3DF1625603"
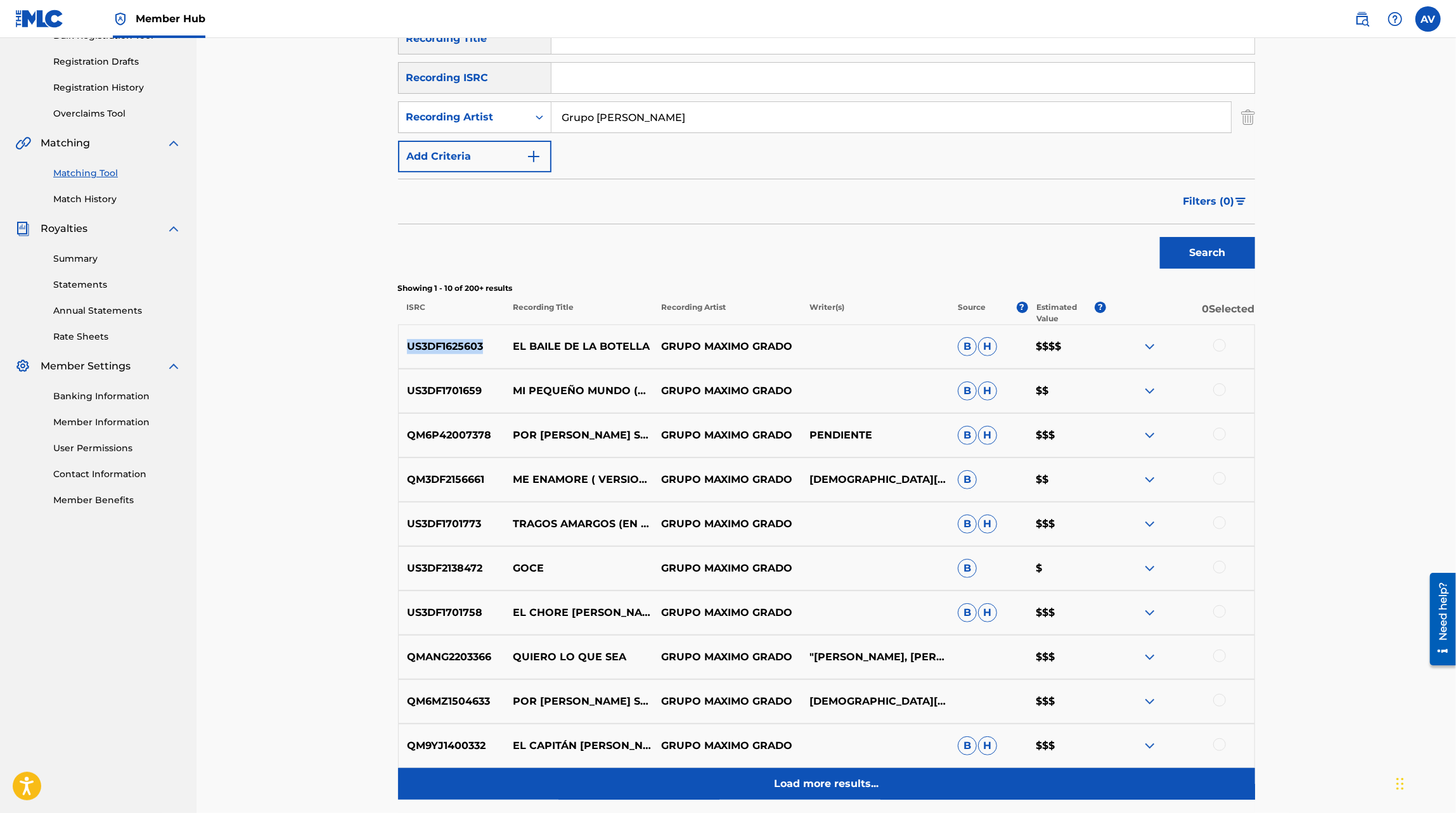
click at [806, 782] on p "Load more results..." at bounding box center [826, 784] width 105 height 15
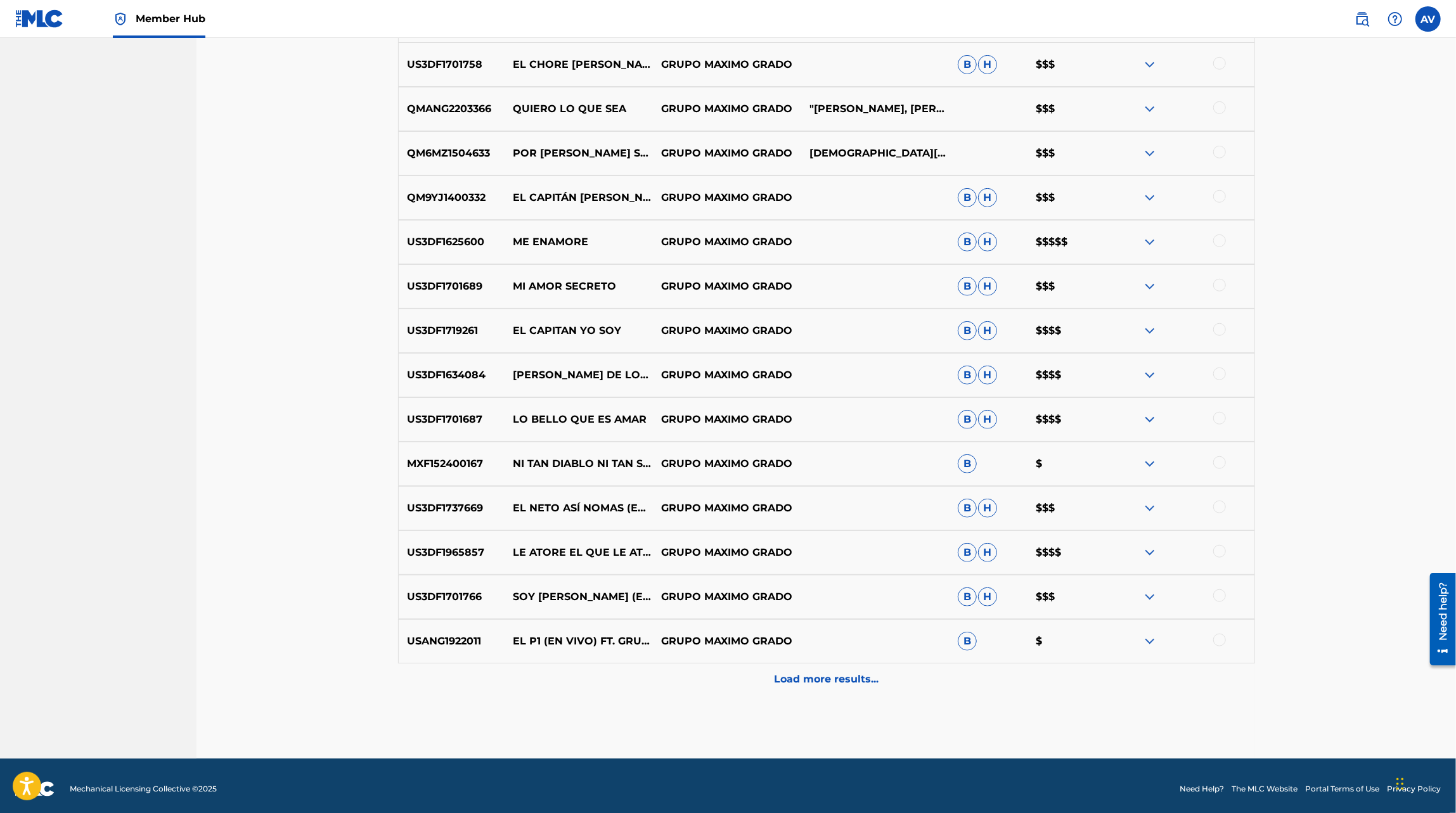
scroll to position [756, 0]
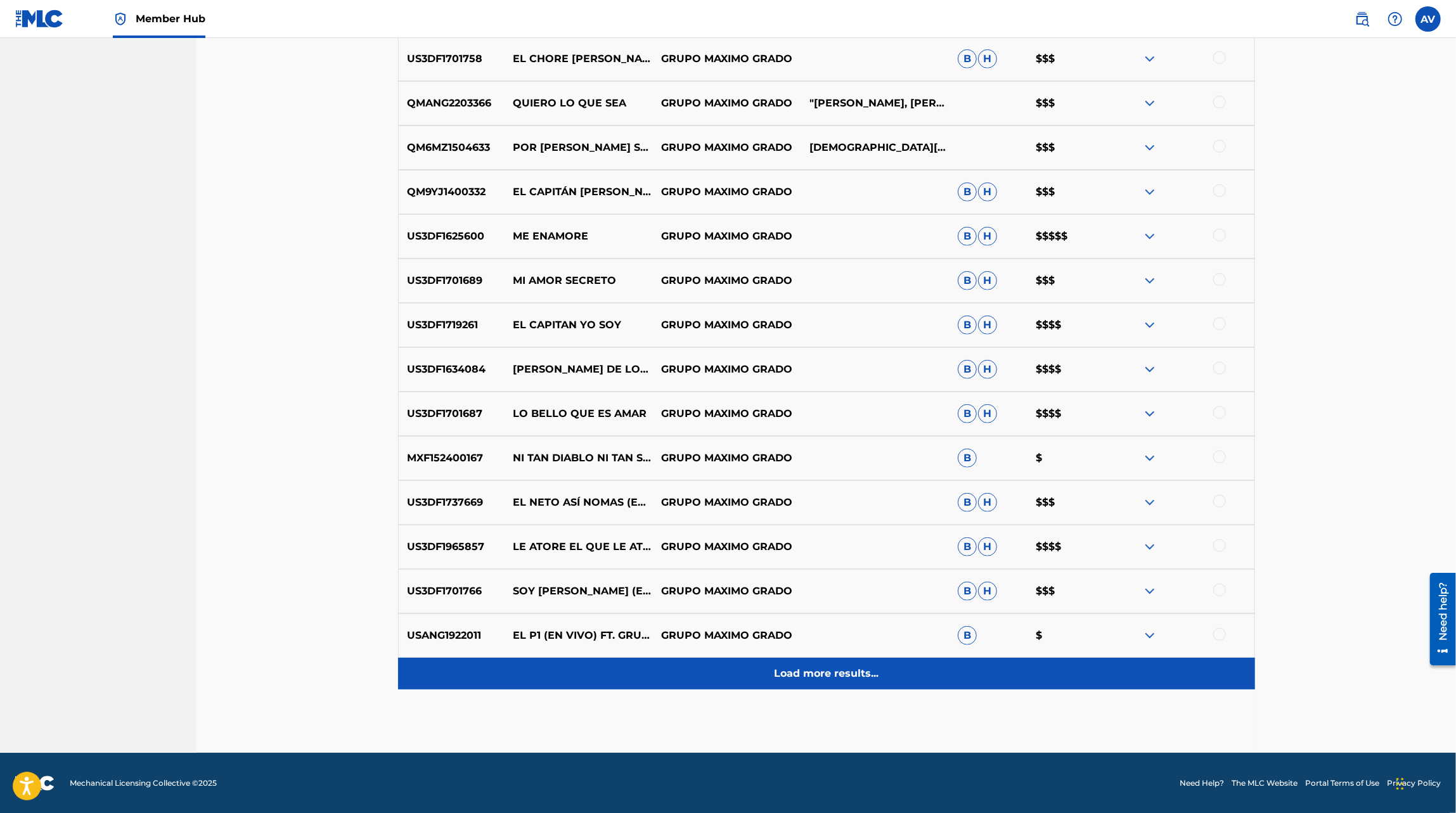
click at [844, 680] on div "Load more results..." at bounding box center [826, 673] width 857 height 32
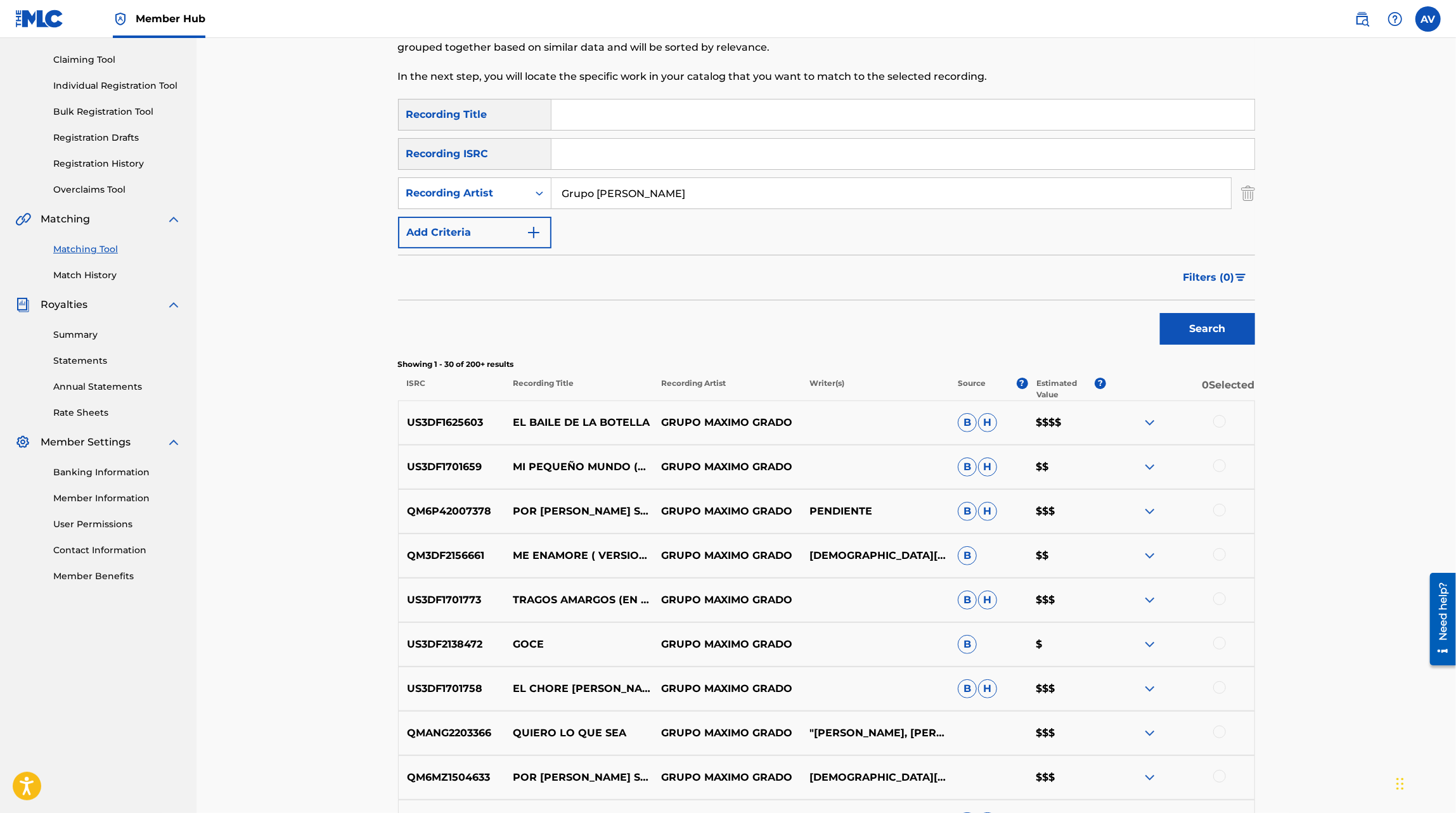
scroll to position [102, 0]
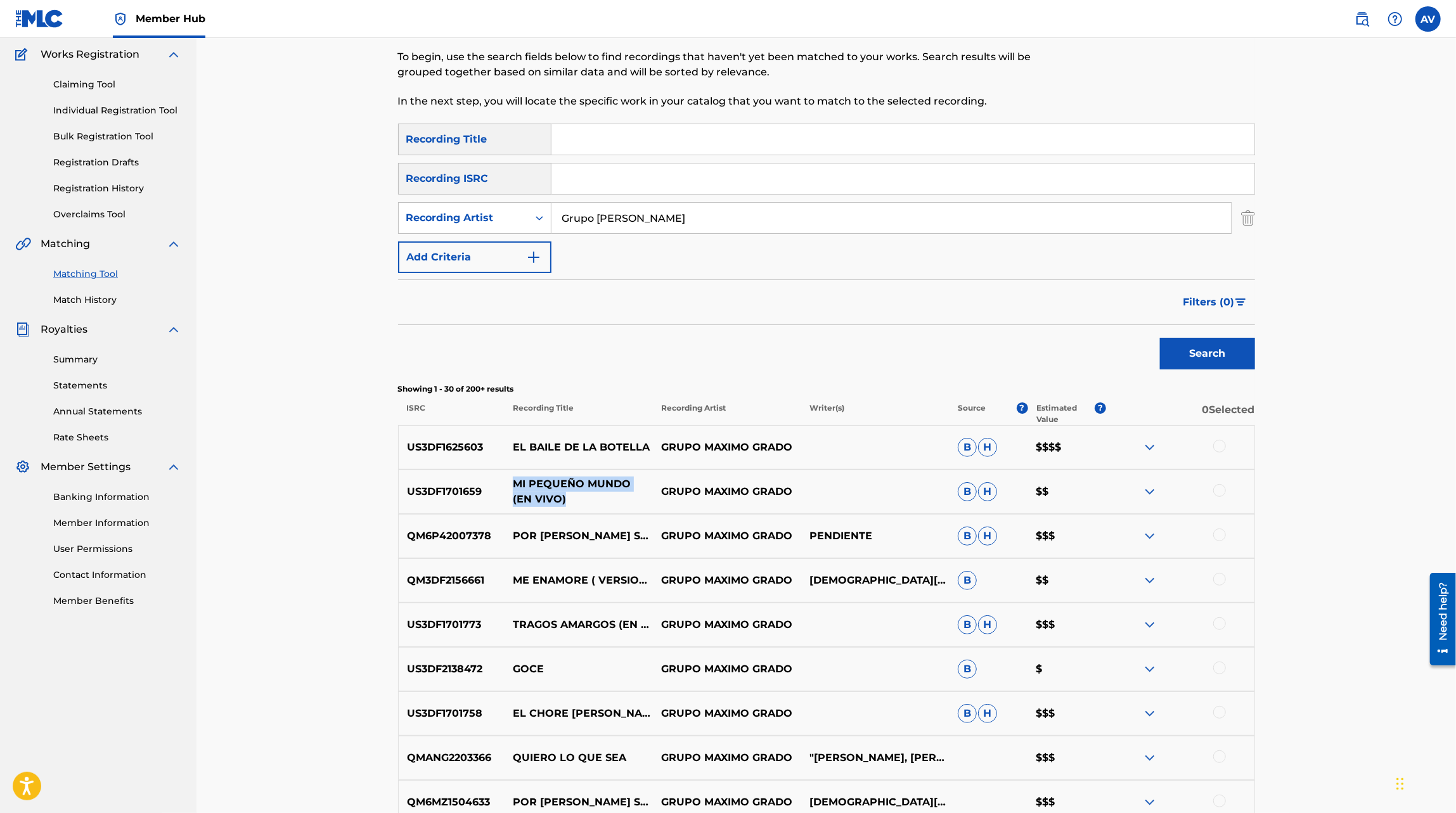
drag, startPoint x: 548, startPoint y: 496, endPoint x: 514, endPoint y: 481, distance: 37.2
click at [514, 481] on p "MI PEQUEÑO MUNDO (EN VIVO)" at bounding box center [578, 491] width 148 height 30
copy p "MI PEQUEÑO MUNDO (EN VIVO)"
click at [542, 536] on p "POR [PERSON_NAME] SOY APODADO" at bounding box center [578, 536] width 148 height 30
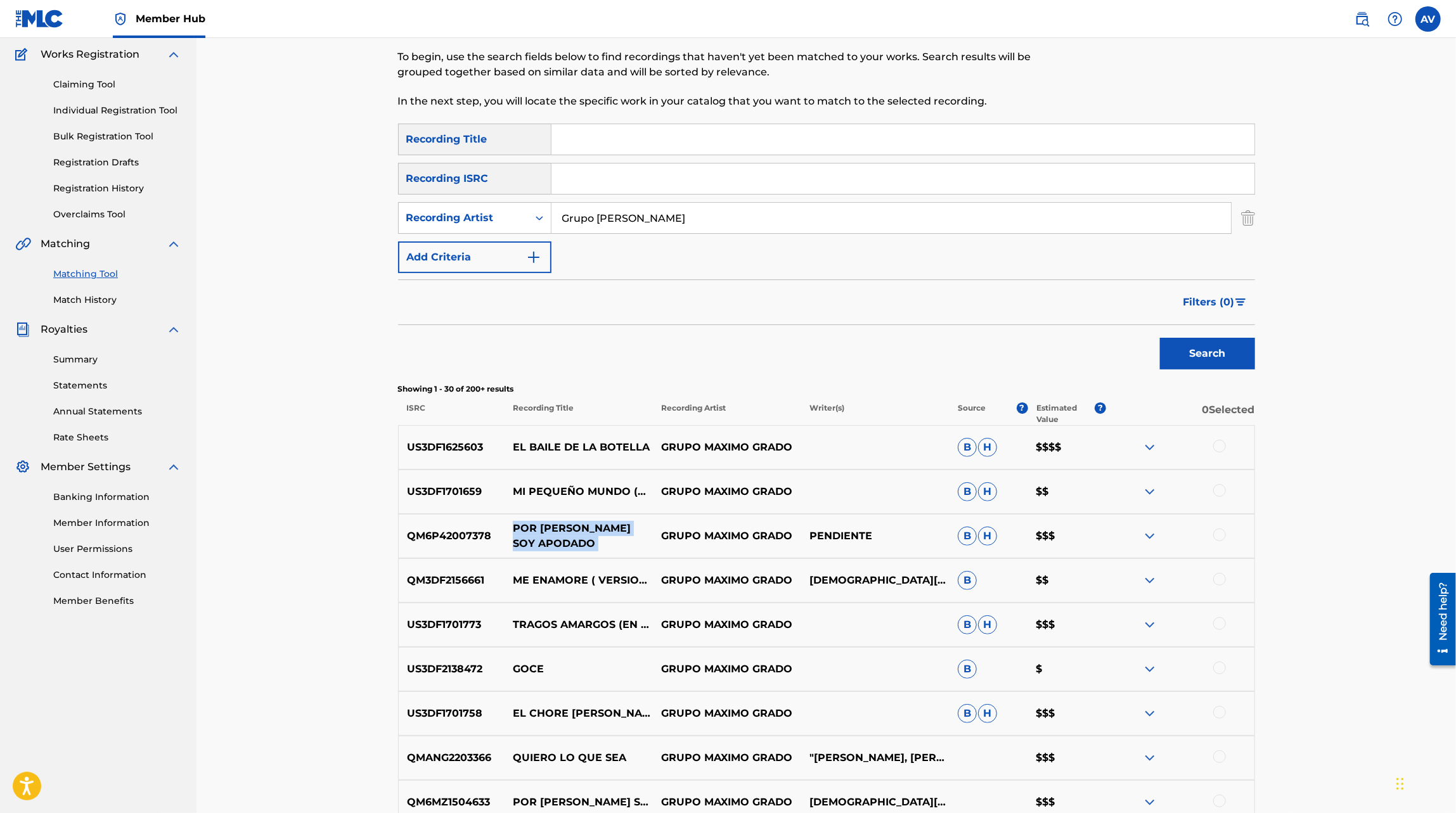
click at [542, 536] on p "POR [PERSON_NAME] SOY APODADO" at bounding box center [578, 536] width 148 height 30
copy p "POR [PERSON_NAME] SOY APODADO"
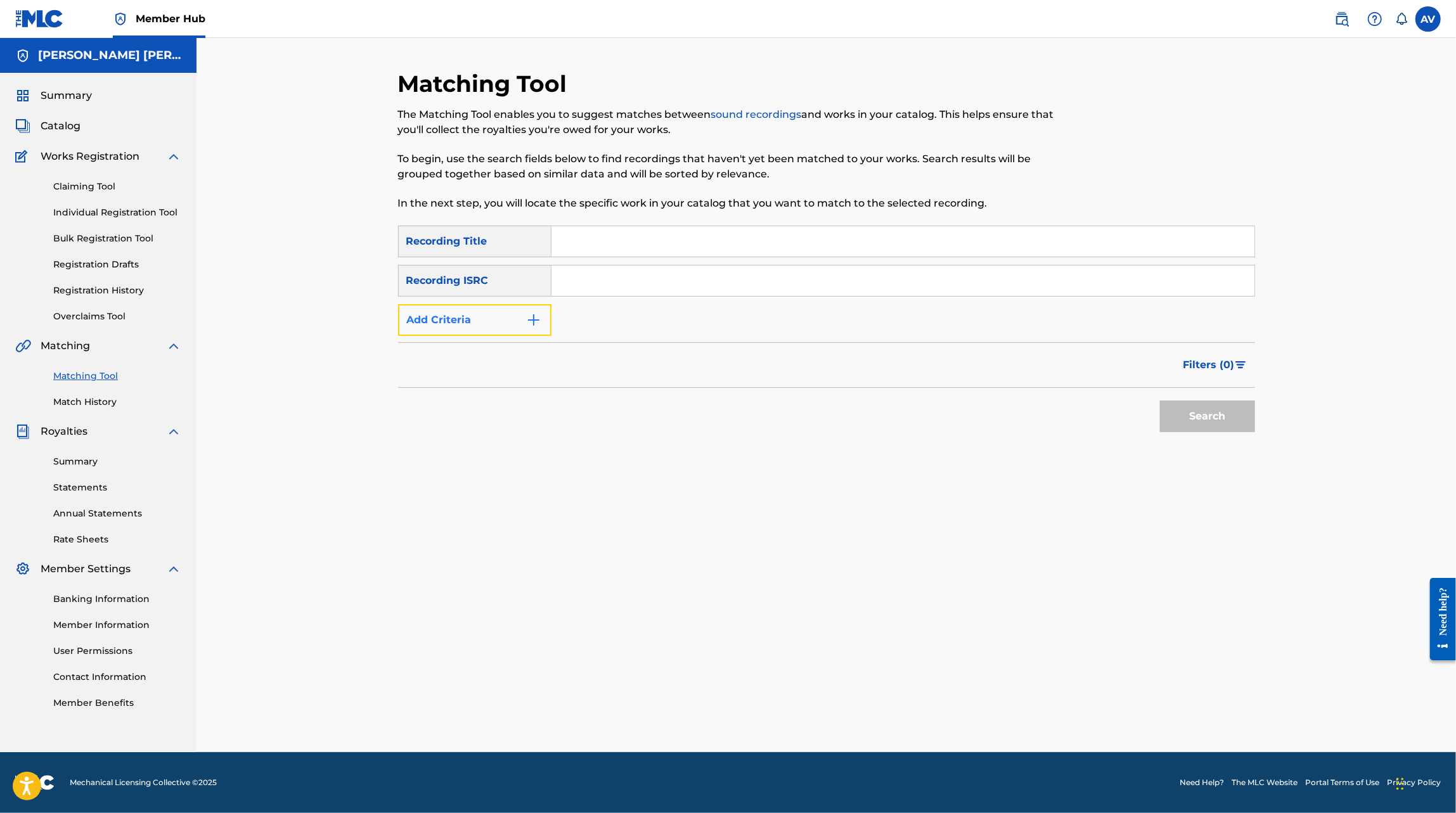
click at [519, 316] on button "Add Criteria" at bounding box center [475, 320] width 153 height 32
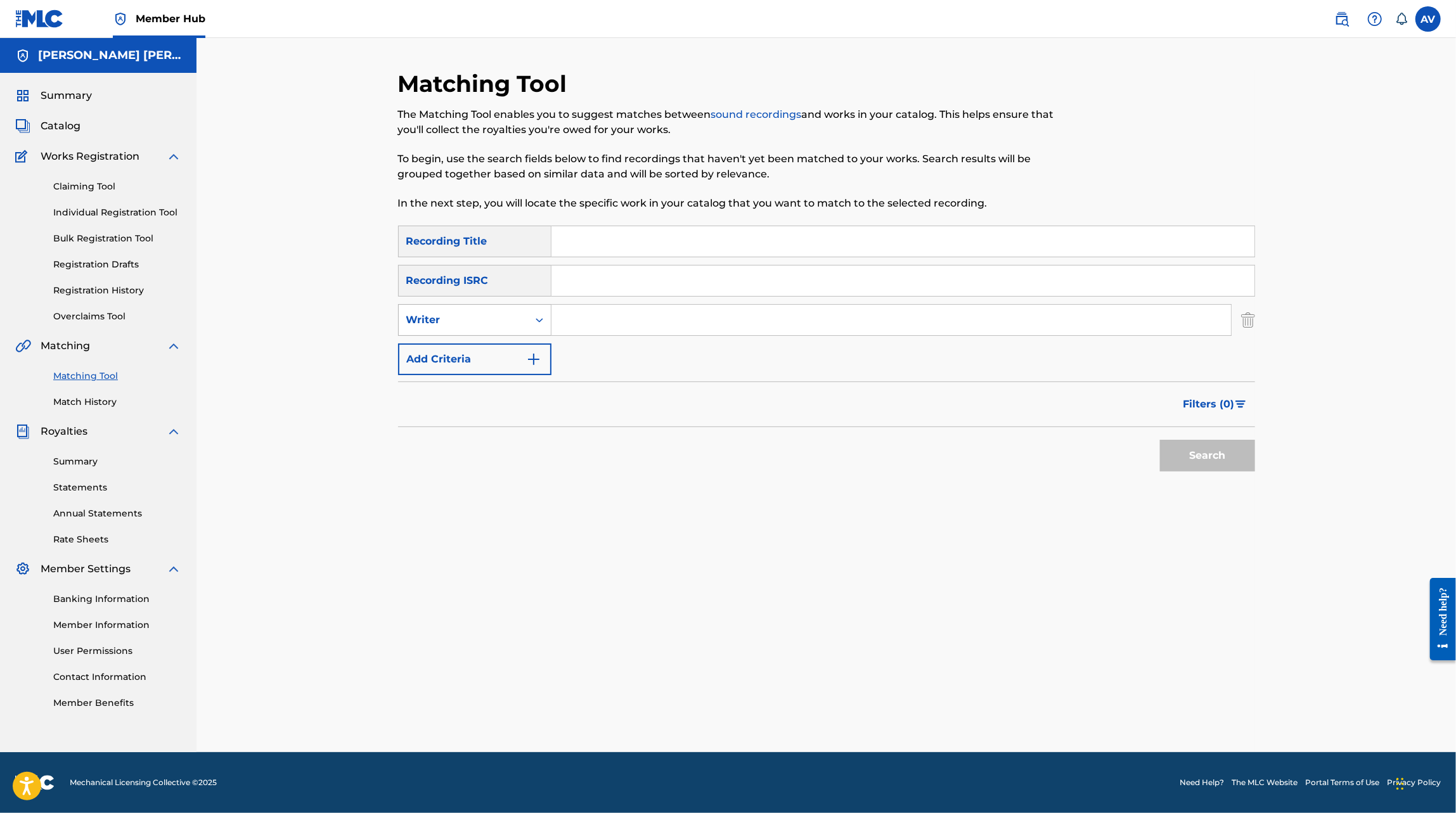
click at [513, 328] on div "Writer" at bounding box center [463, 320] width 129 height 24
click at [502, 344] on div "Recording Artist" at bounding box center [475, 352] width 152 height 32
click at [580, 317] on input "Search Form" at bounding box center [891, 319] width 680 height 30
type input "M"
type input "F"
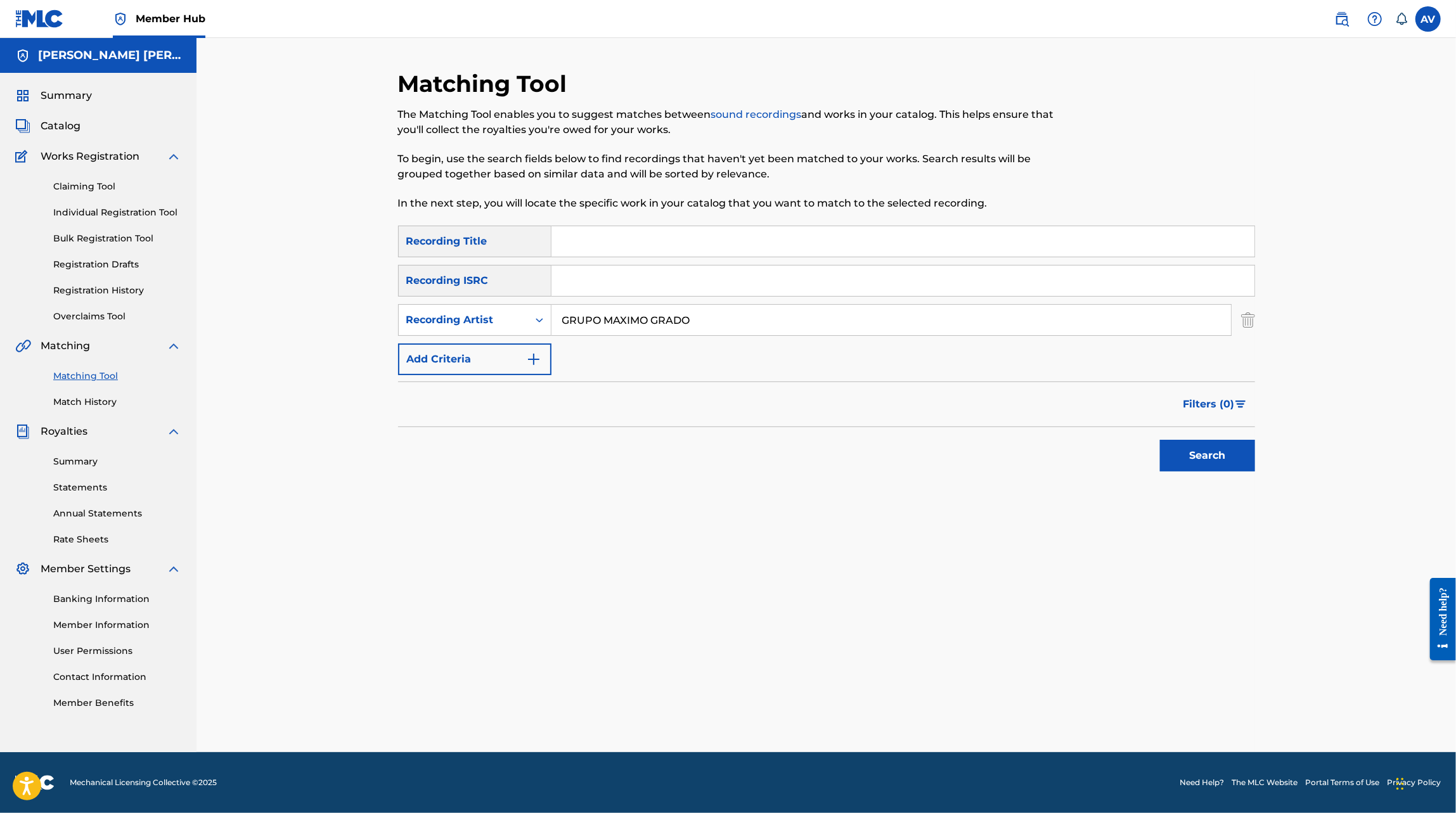
type input "GRUPO MAXIMO GRADO"
click at [1160, 440] on button "Search" at bounding box center [1207, 456] width 95 height 32
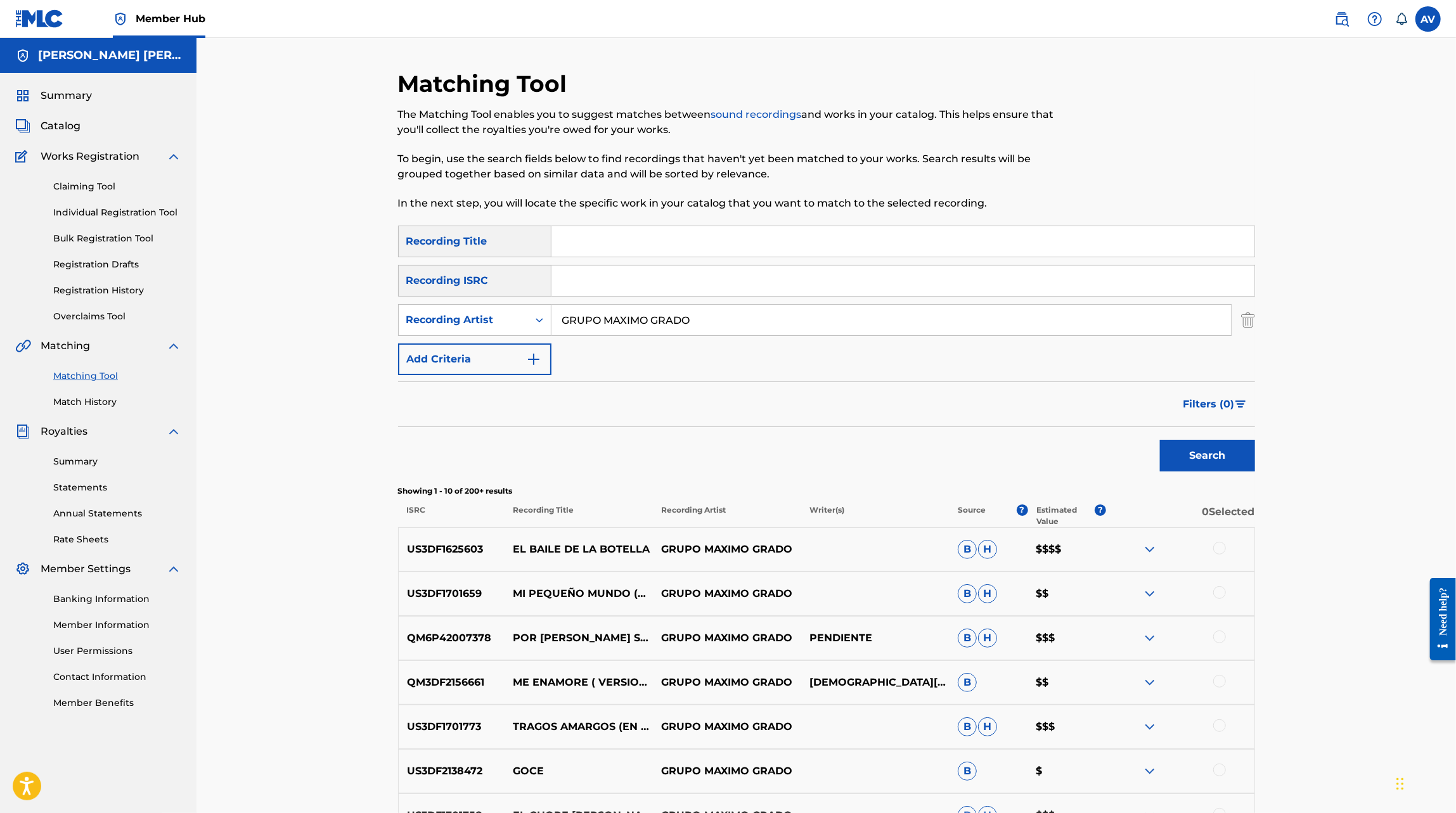
click at [421, 508] on p "ISRC" at bounding box center [451, 515] width 106 height 23
click at [1230, 399] on span "Filters ( 0 )" at bounding box center [1209, 404] width 52 height 15
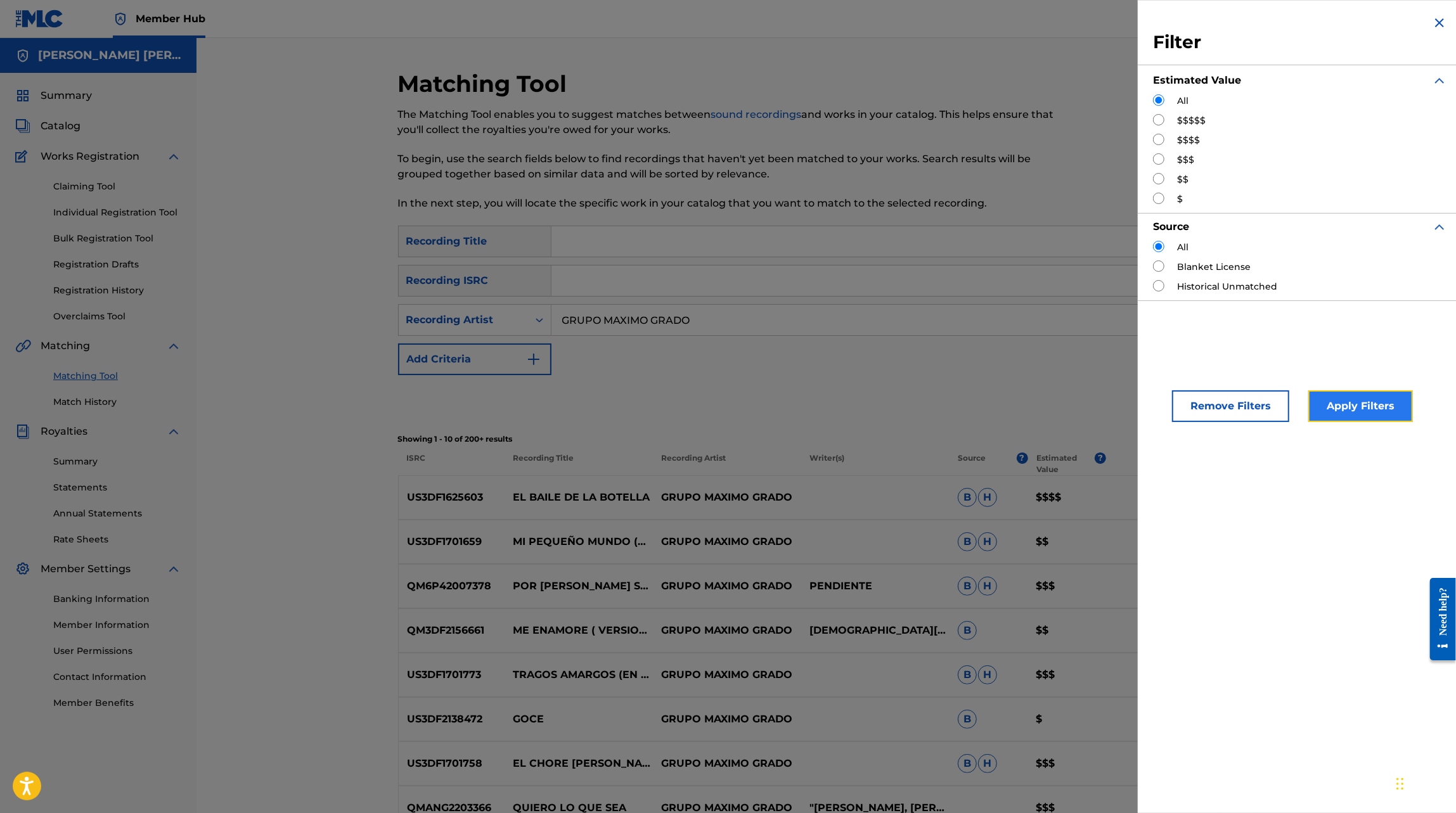
click at [1329, 403] on button "Apply Filters" at bounding box center [1360, 406] width 105 height 32
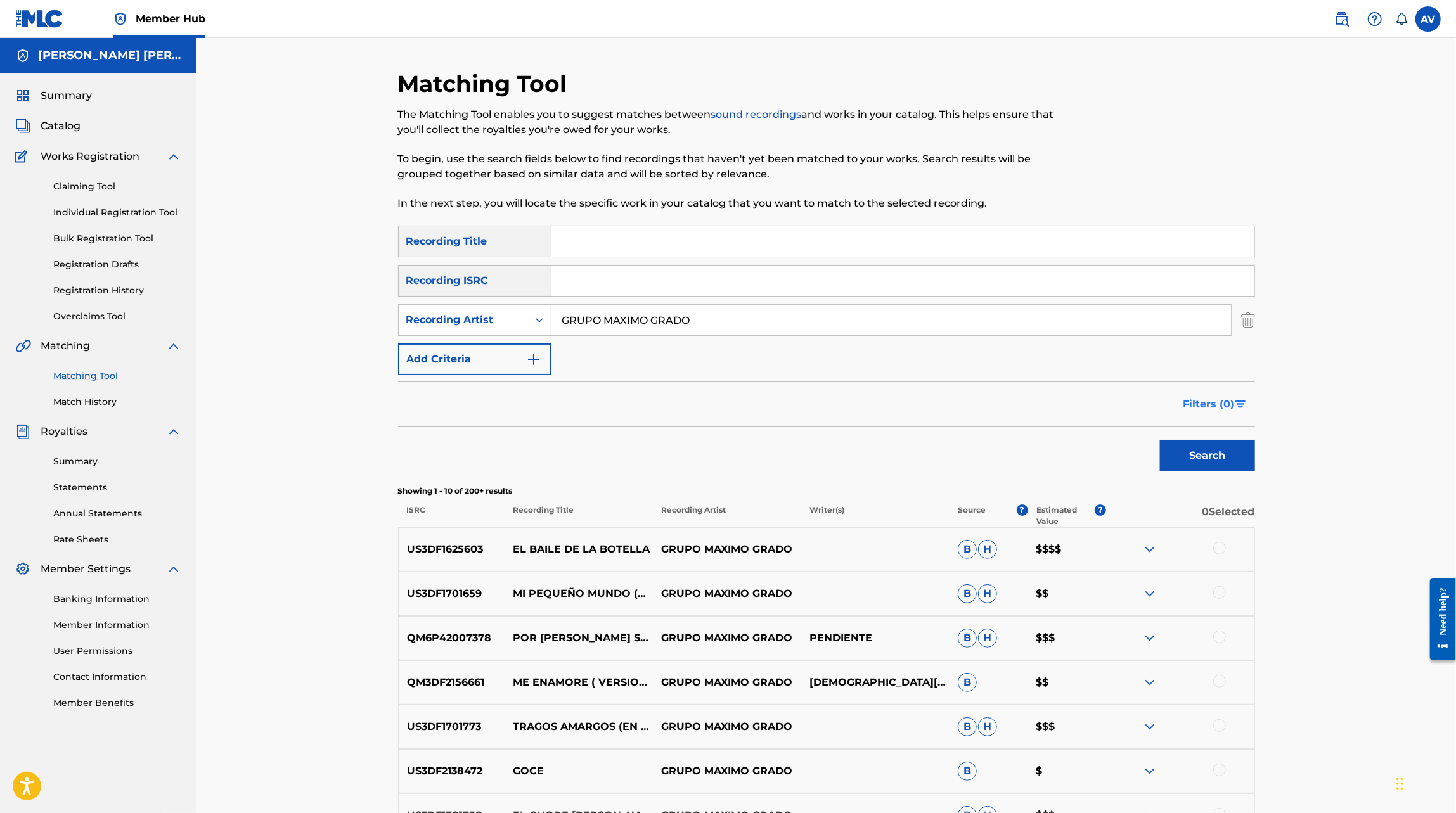
click at [1232, 401] on span "Filters ( 0 )" at bounding box center [1209, 404] width 52 height 15
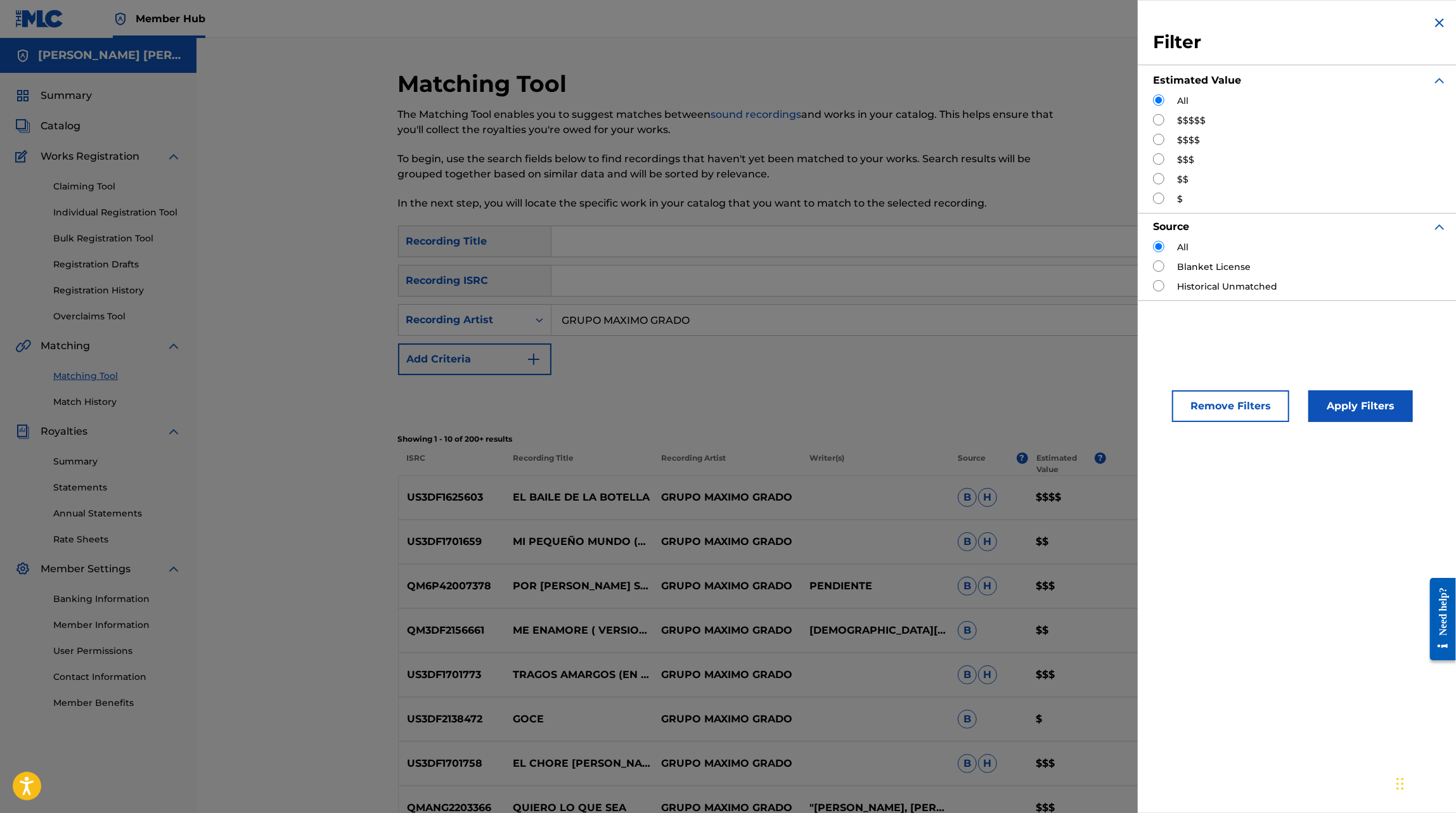
click at [1187, 118] on label "$$$$$" at bounding box center [1191, 121] width 29 height 13
click at [1158, 115] on input "Search Form" at bounding box center [1158, 119] width 11 height 11
radio input "true"
click at [1339, 405] on button "Apply Filters" at bounding box center [1360, 406] width 105 height 32
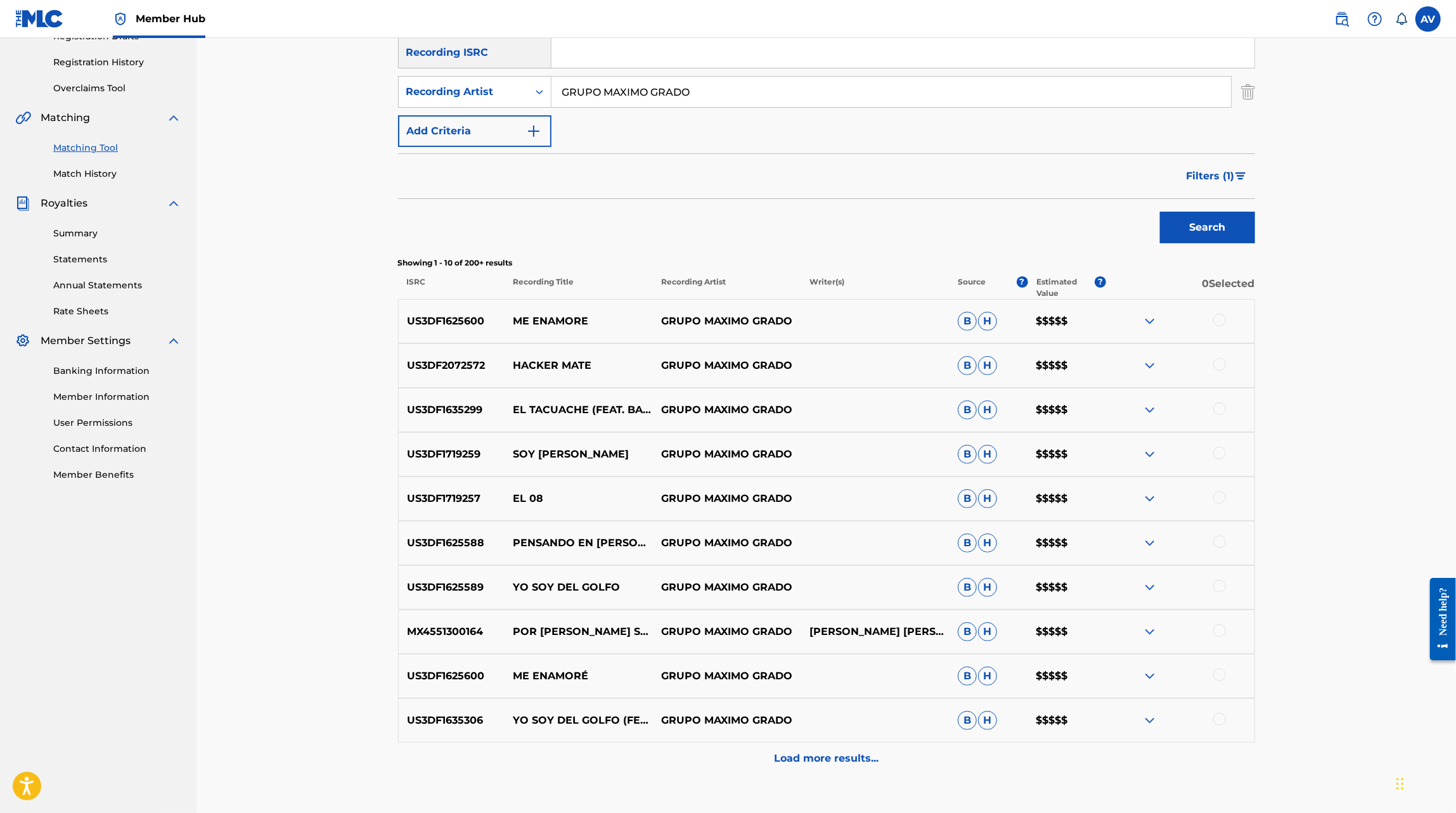
scroll to position [245, 0]
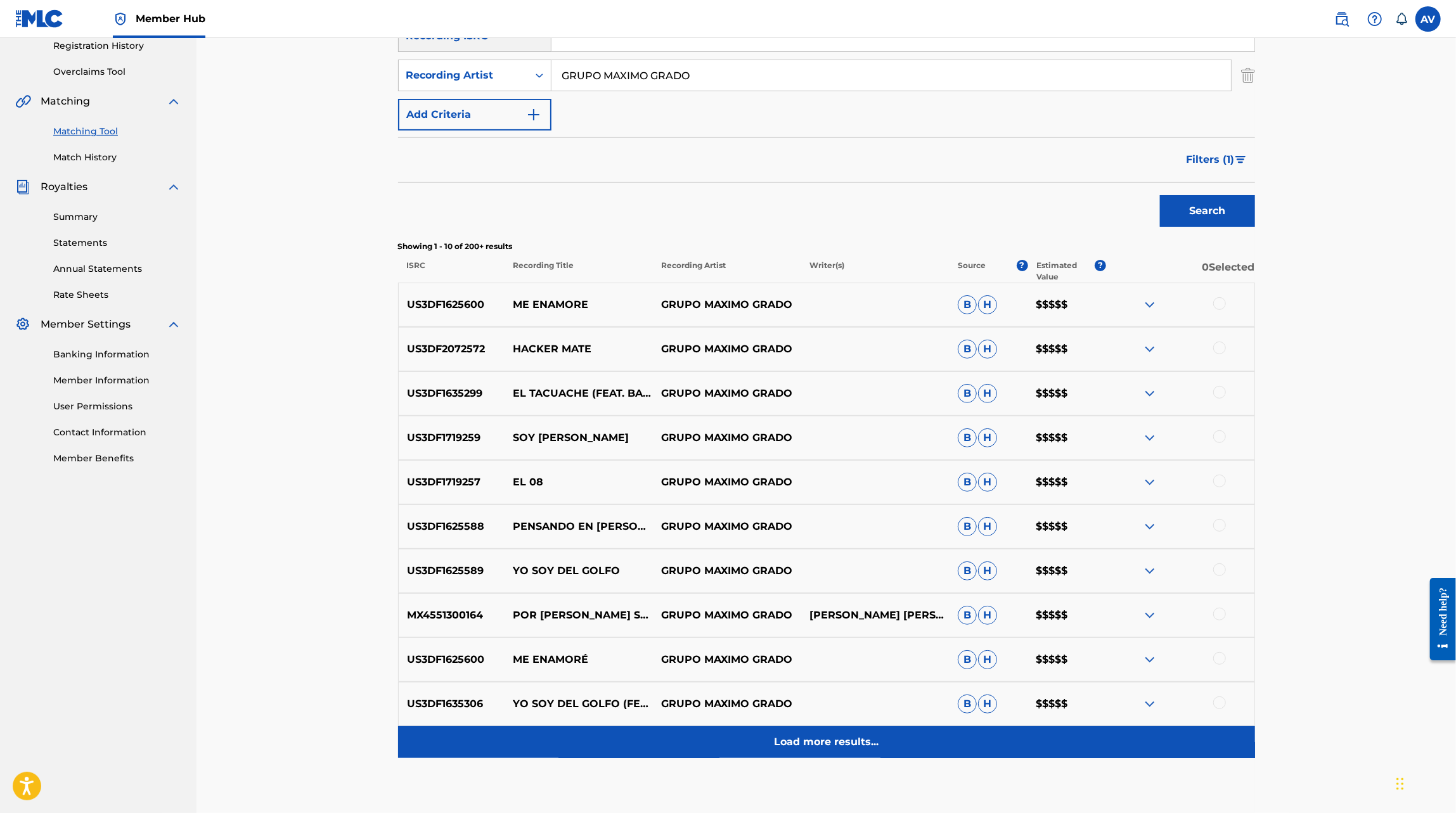
click at [805, 756] on div "Load more results..." at bounding box center [826, 742] width 857 height 32
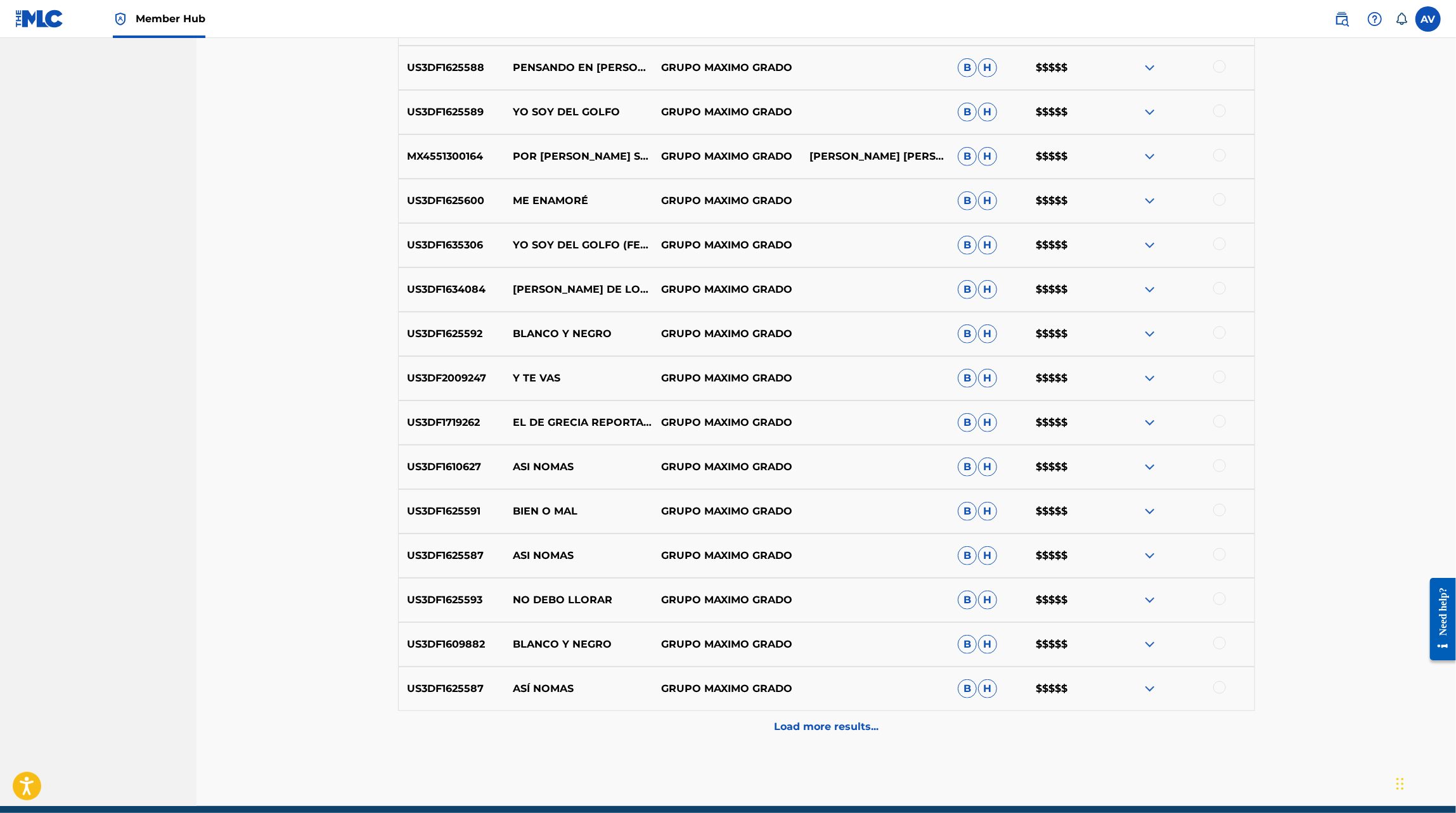
scroll to position [756, 0]
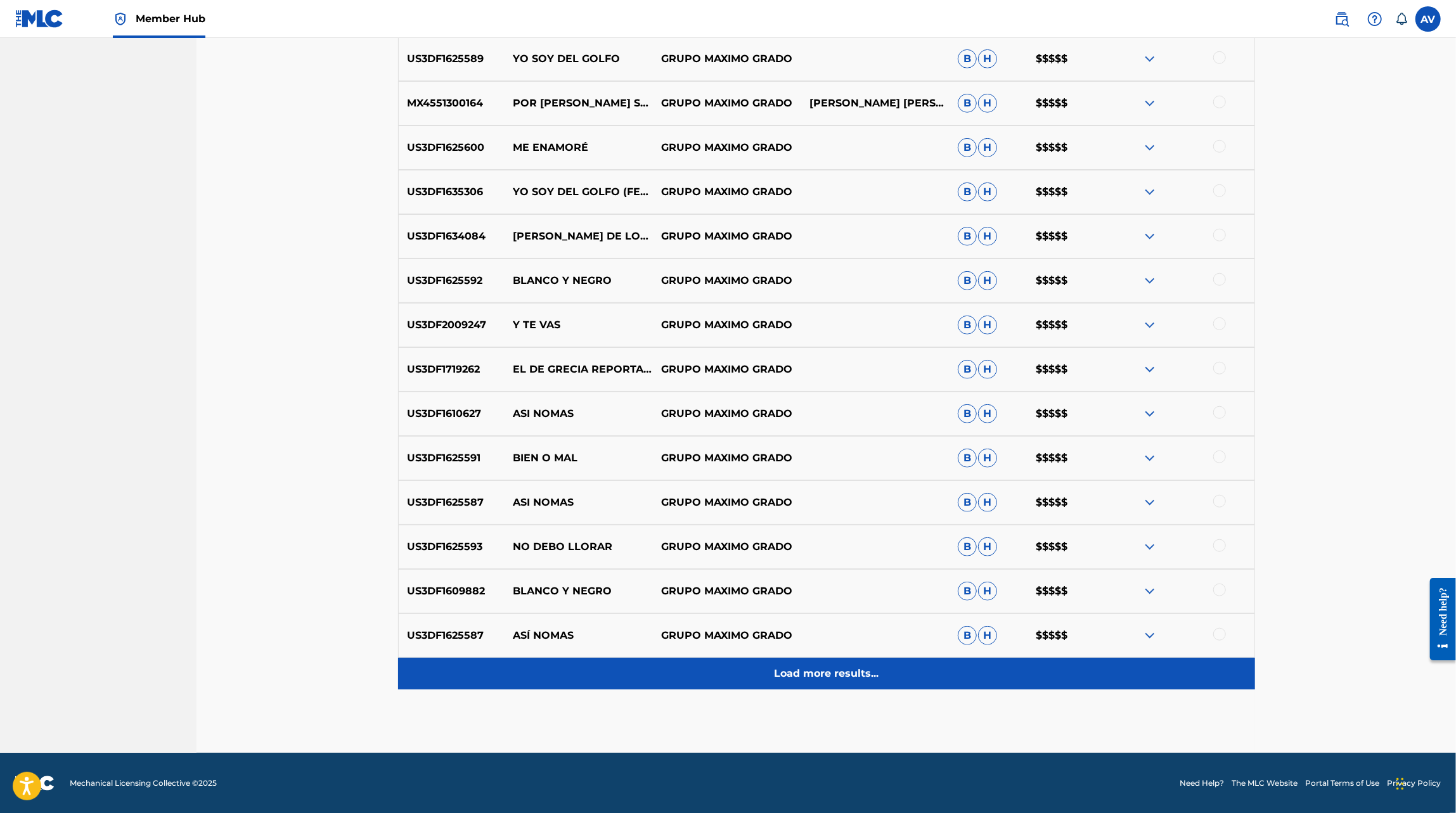
click at [795, 659] on div "Load more results..." at bounding box center [826, 673] width 857 height 32
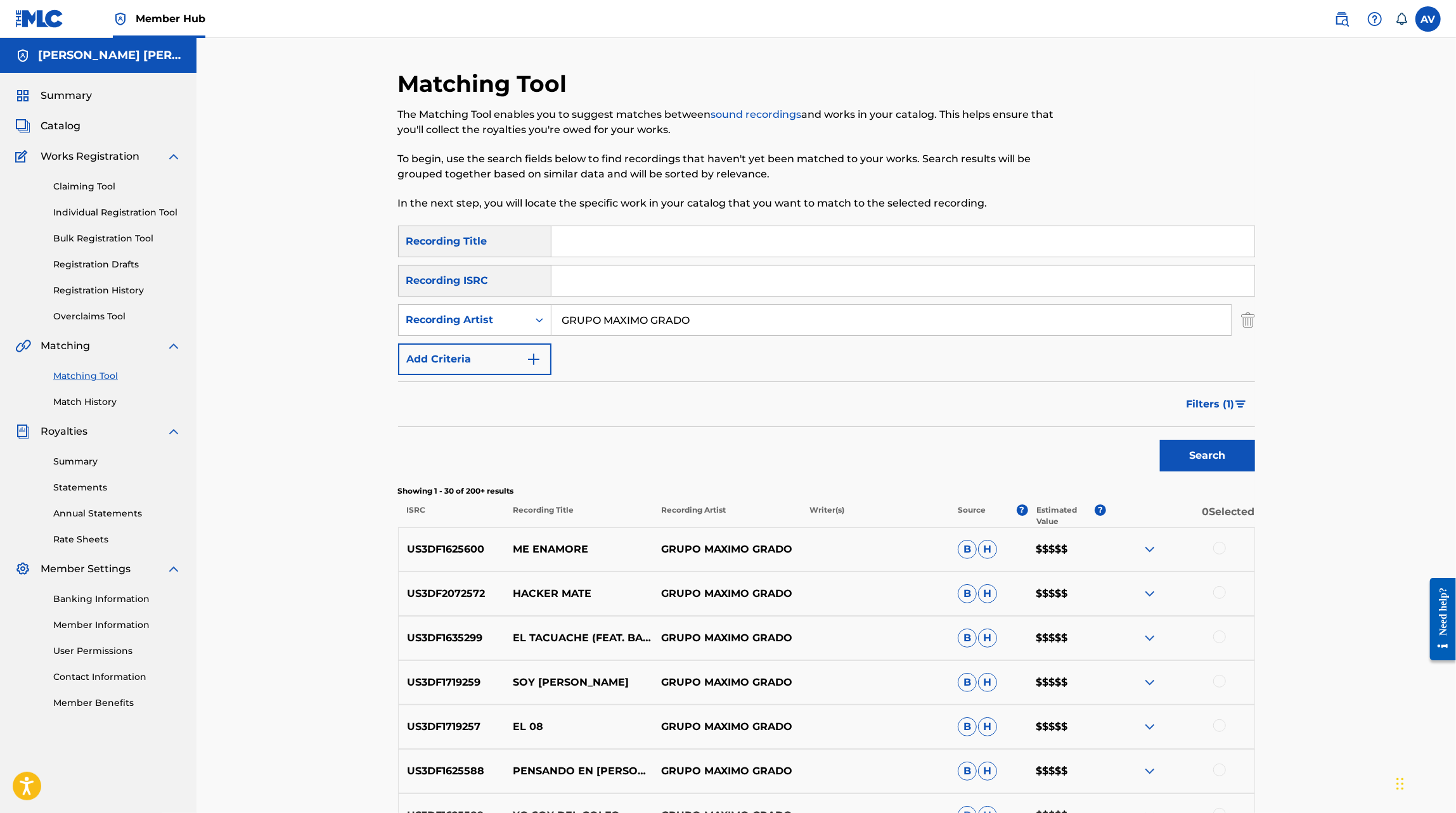
scroll to position [1200, 0]
